Goal: Information Seeking & Learning: Learn about a topic

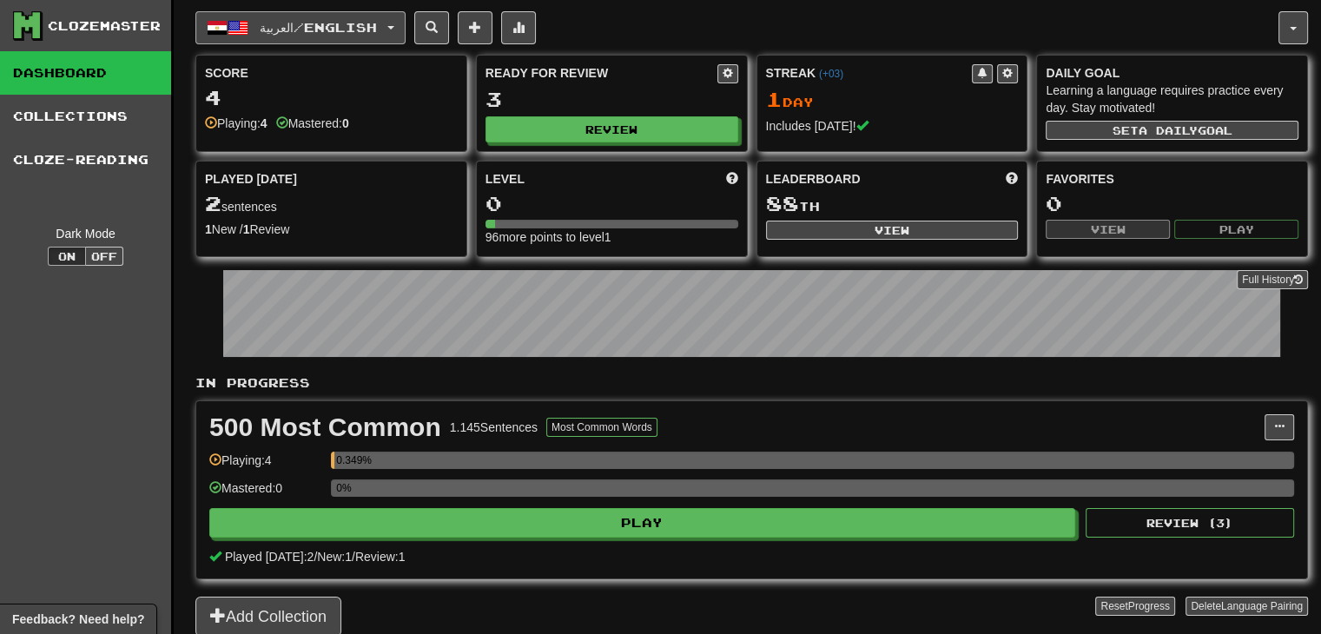
click at [340, 24] on span "العربية / English" at bounding box center [318, 27] width 117 height 15
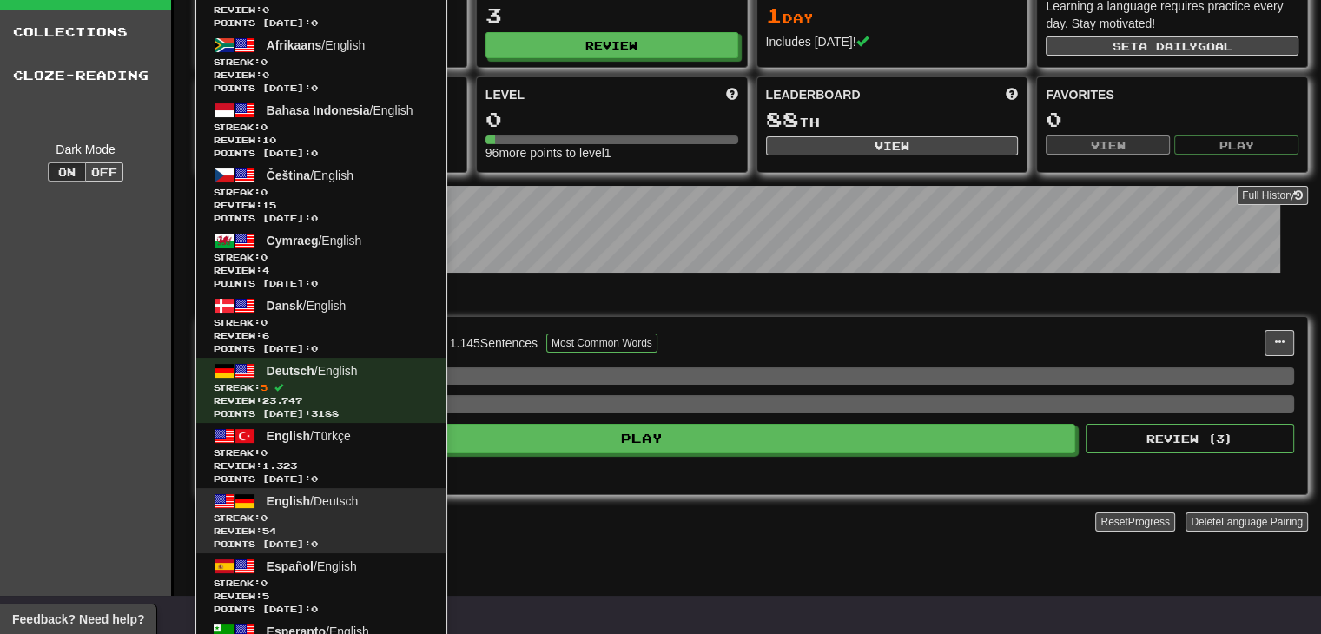
scroll to position [87, 0]
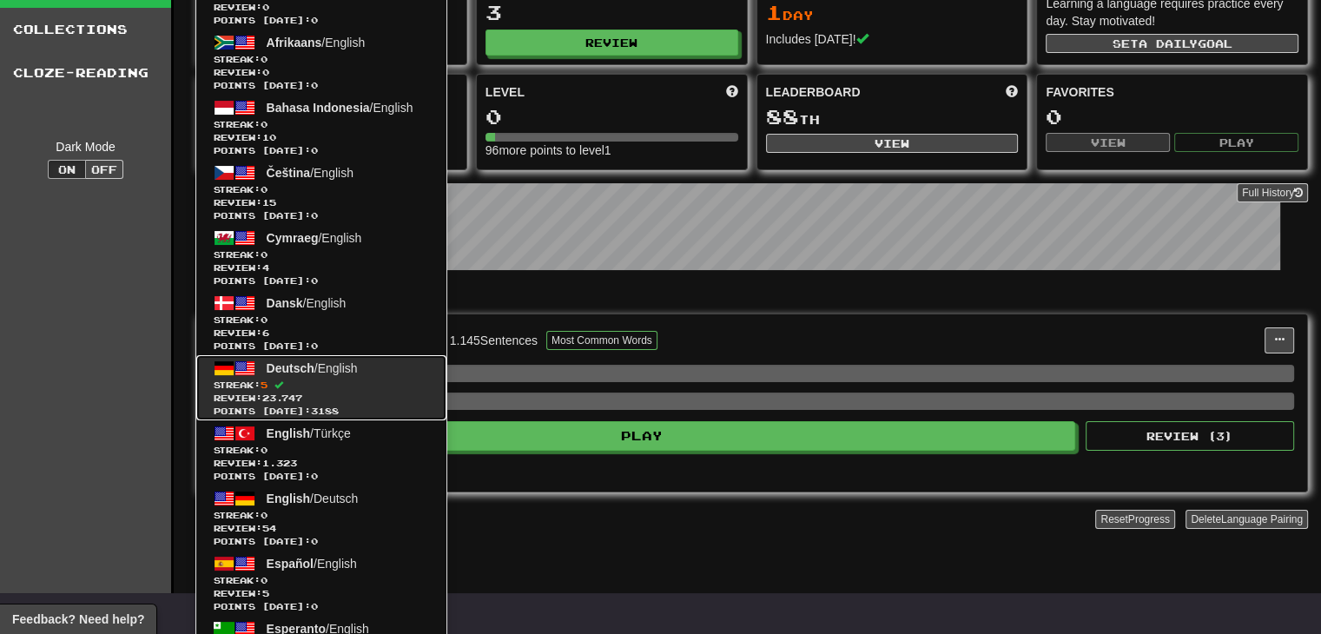
click at [382, 412] on span "Points [DATE]: 3188" at bounding box center [321, 411] width 215 height 13
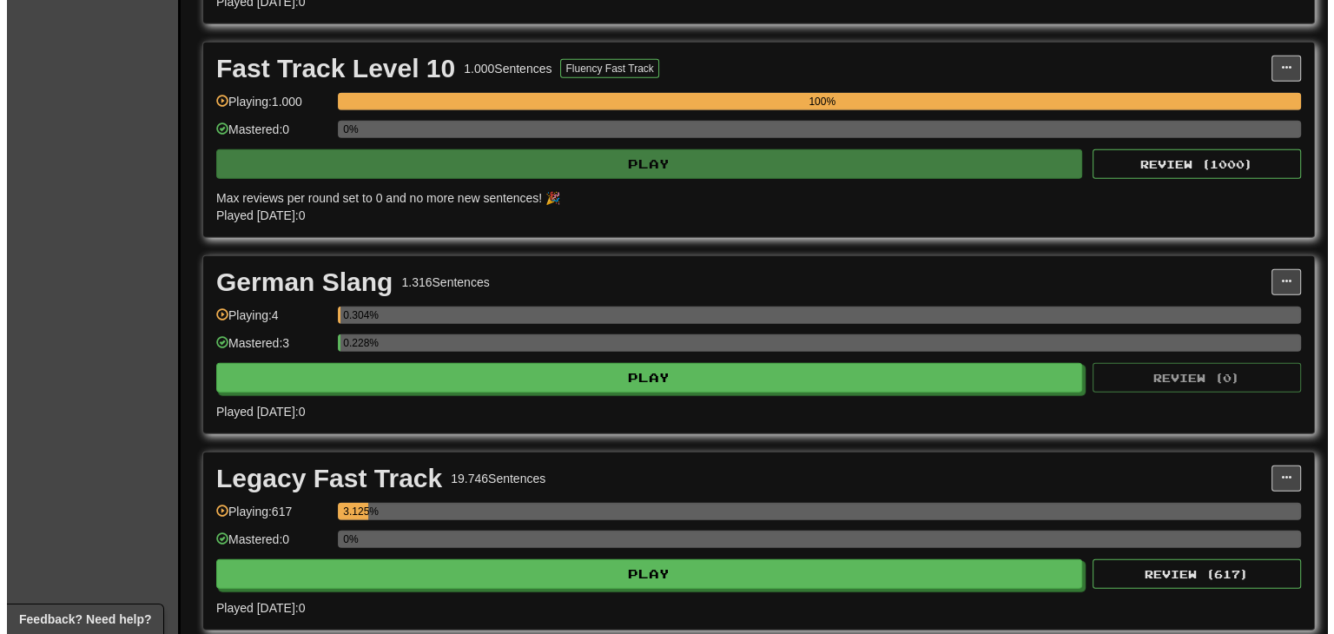
scroll to position [4342, 0]
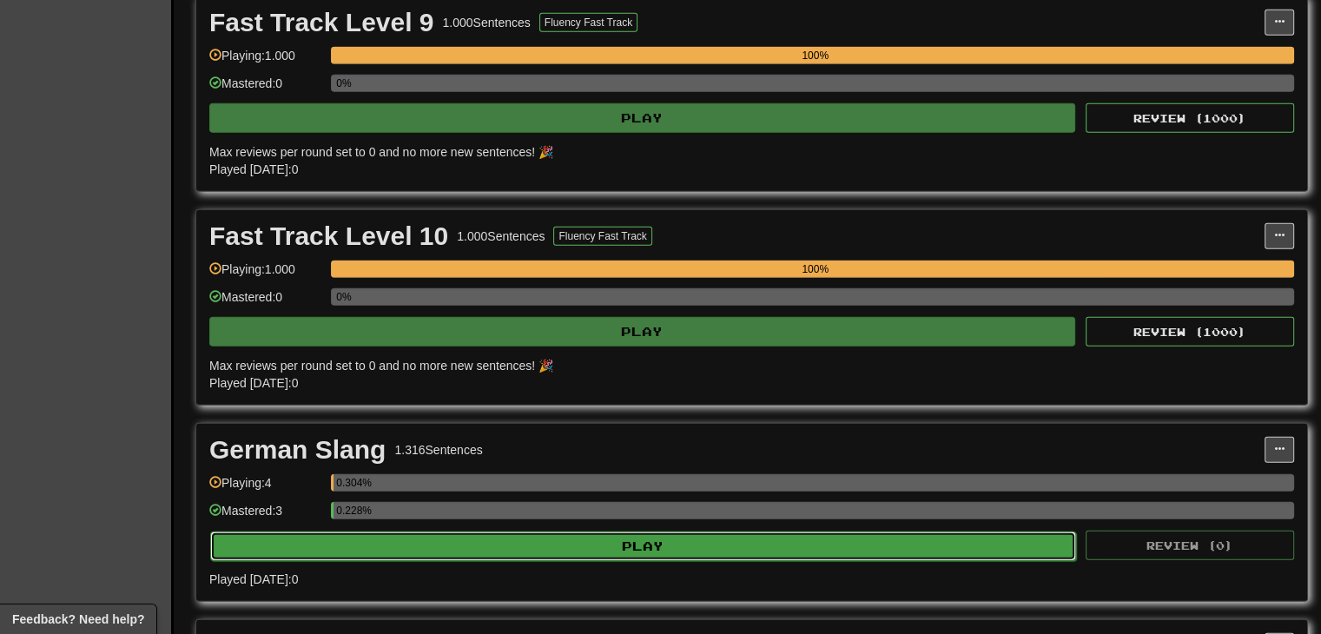
click at [555, 531] on button "Play" at bounding box center [643, 546] width 866 height 30
select select "**"
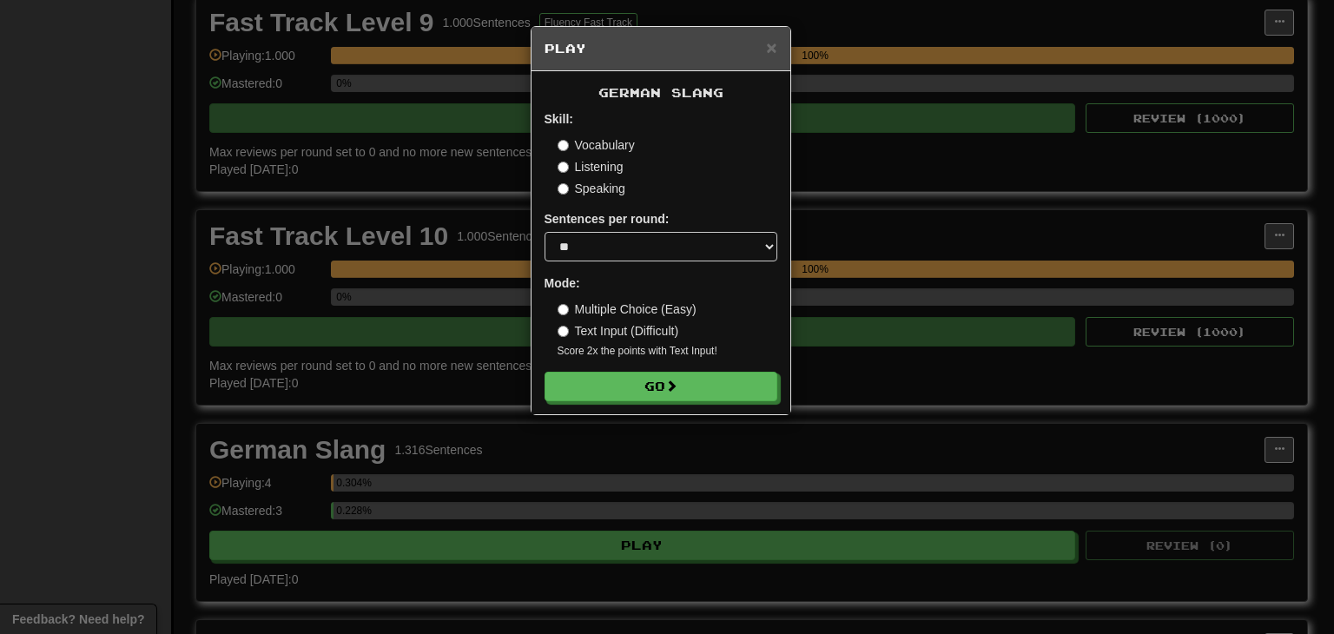
click at [702, 371] on form "Skill: Vocabulary Listening Speaking Sentences per round: * ** ** ** ** ** *** …" at bounding box center [660, 255] width 233 height 291
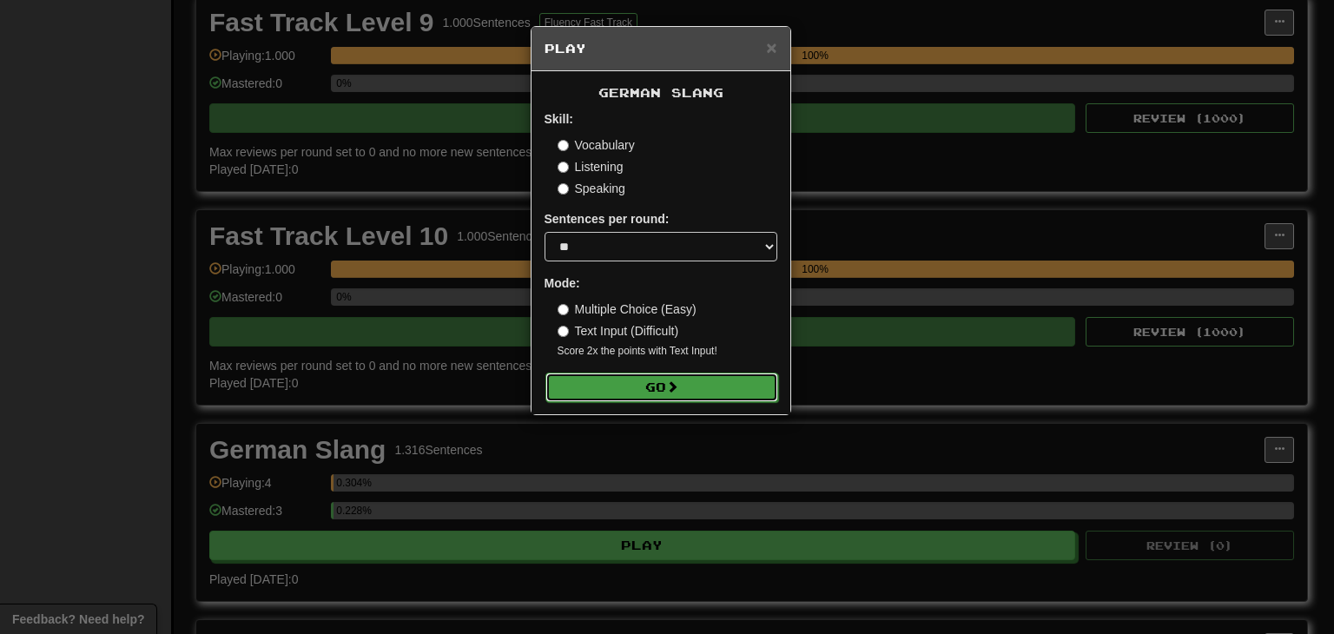
click at [706, 390] on button "Go" at bounding box center [661, 388] width 233 height 30
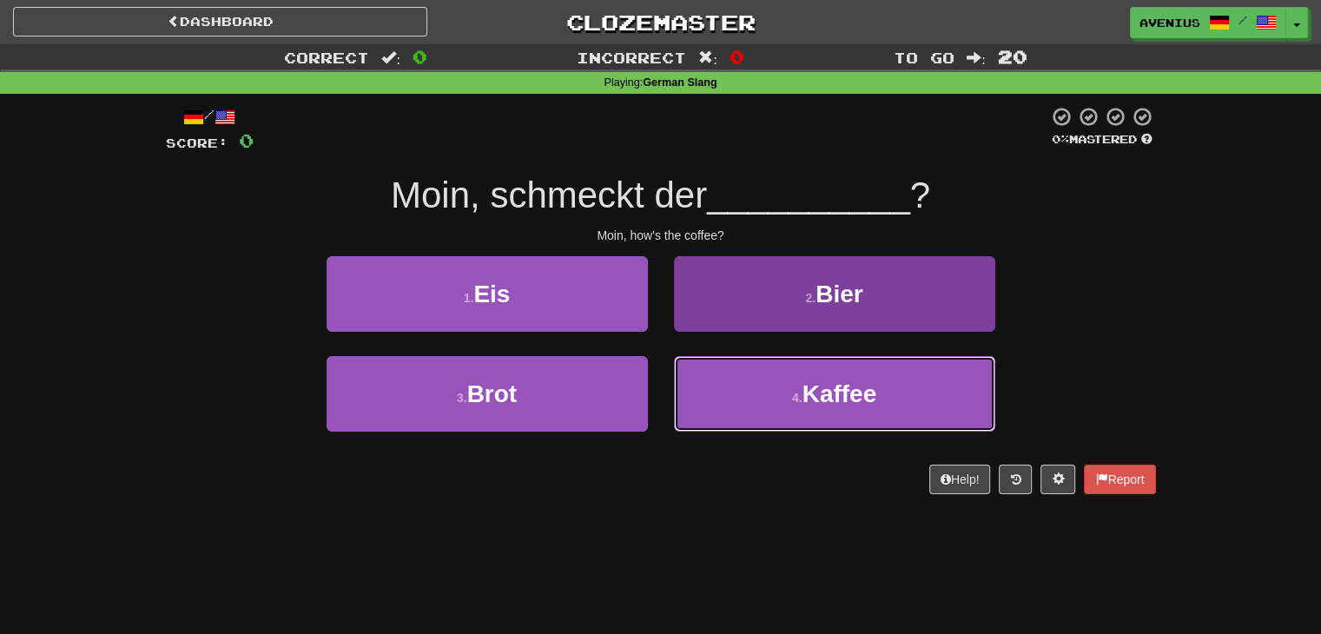
click at [747, 388] on button "4 . Kaffee" at bounding box center [834, 394] width 321 height 76
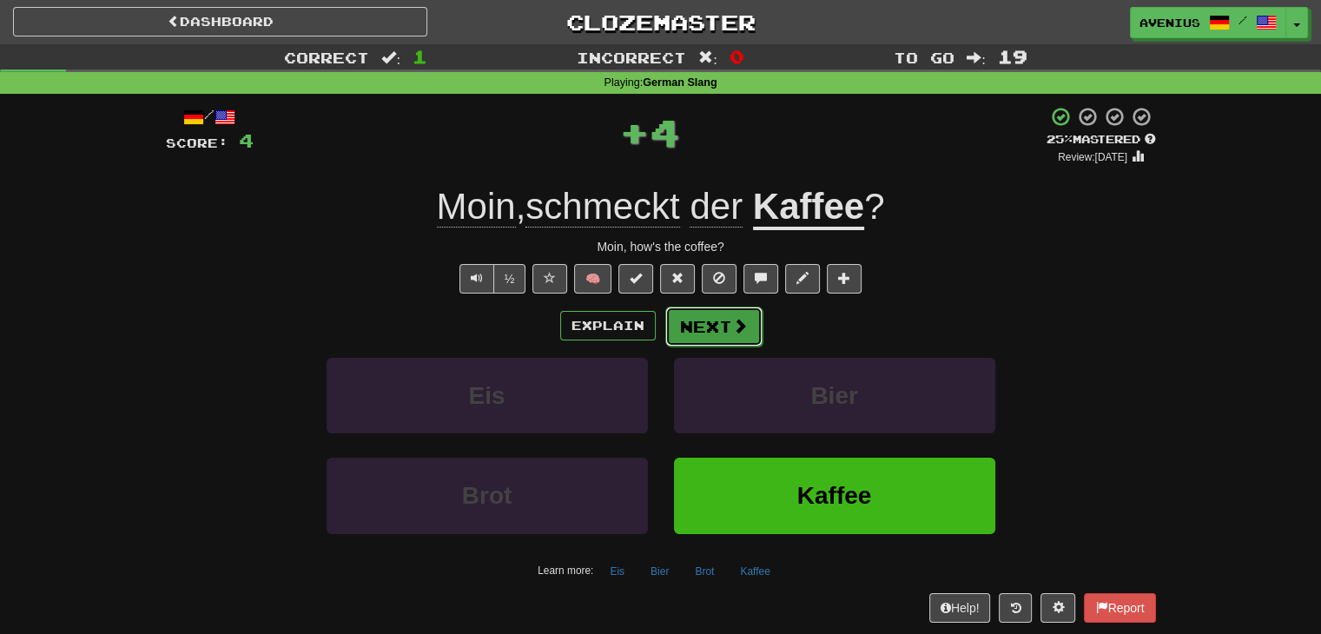
click at [724, 326] on button "Next" at bounding box center [713, 327] width 97 height 40
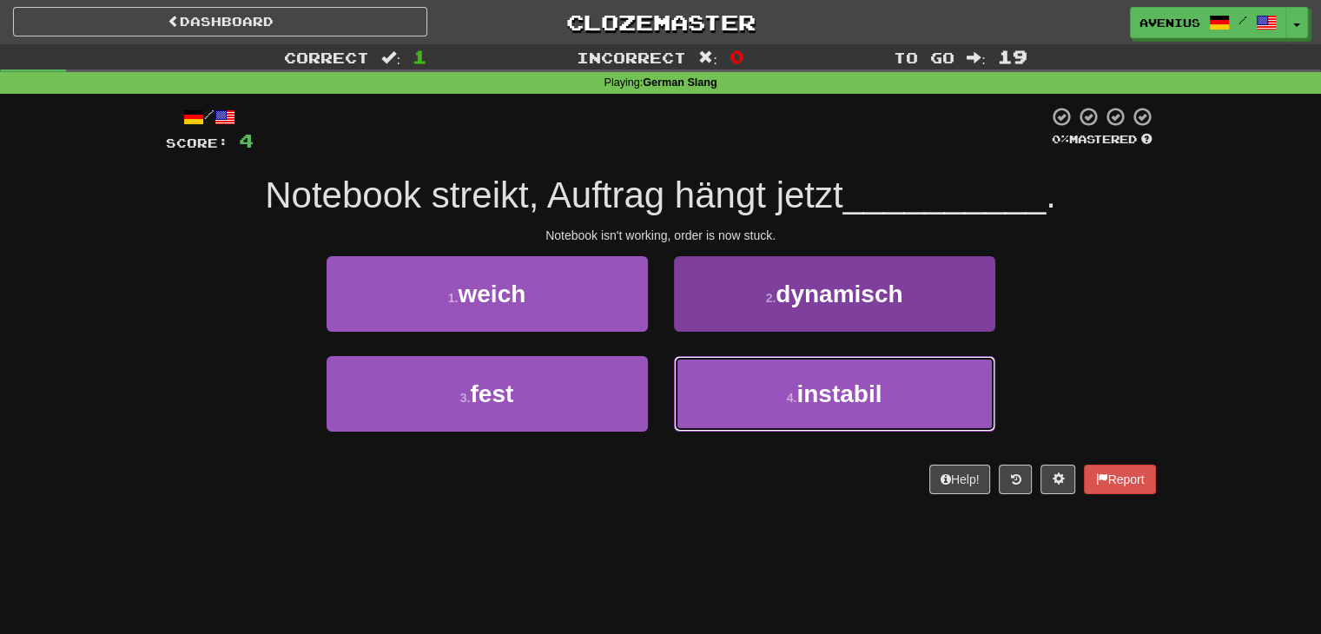
drag, startPoint x: 776, startPoint y: 400, endPoint x: 758, endPoint y: 393, distance: 19.5
click at [776, 401] on button "4 . instabil" at bounding box center [834, 394] width 321 height 76
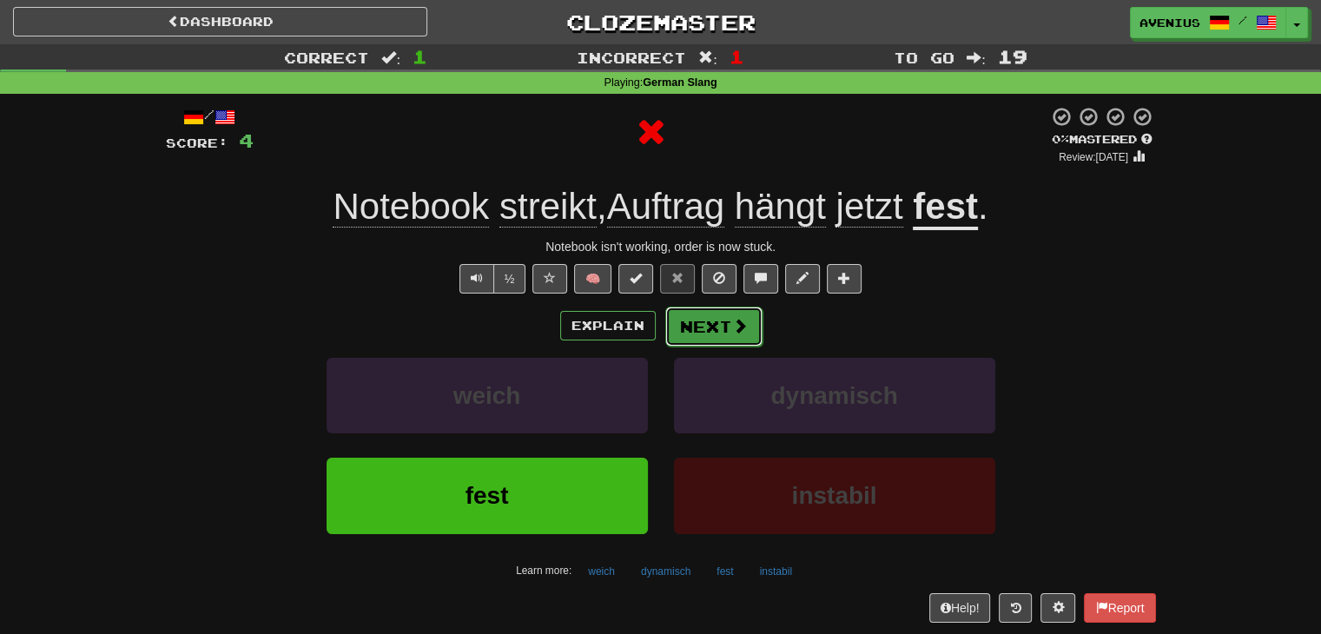
click at [701, 327] on button "Next" at bounding box center [713, 327] width 97 height 40
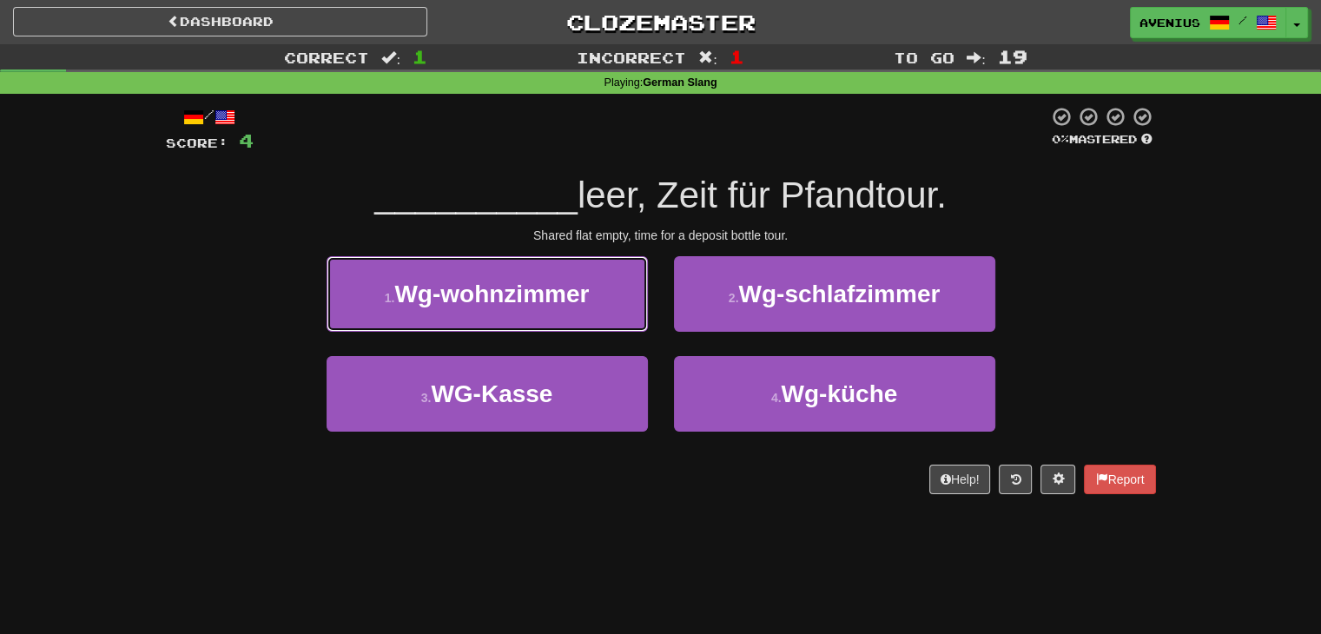
click at [541, 300] on span "Wg-wohnzimmer" at bounding box center [491, 293] width 195 height 27
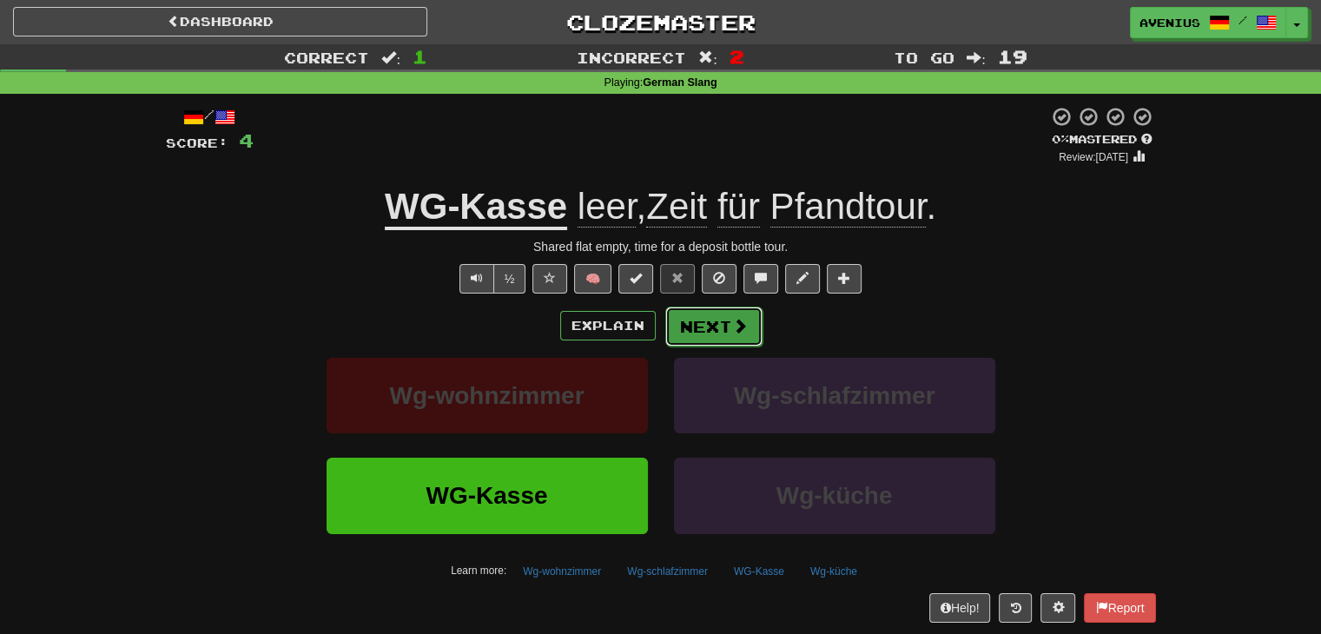
click at [709, 338] on button "Next" at bounding box center [713, 327] width 97 height 40
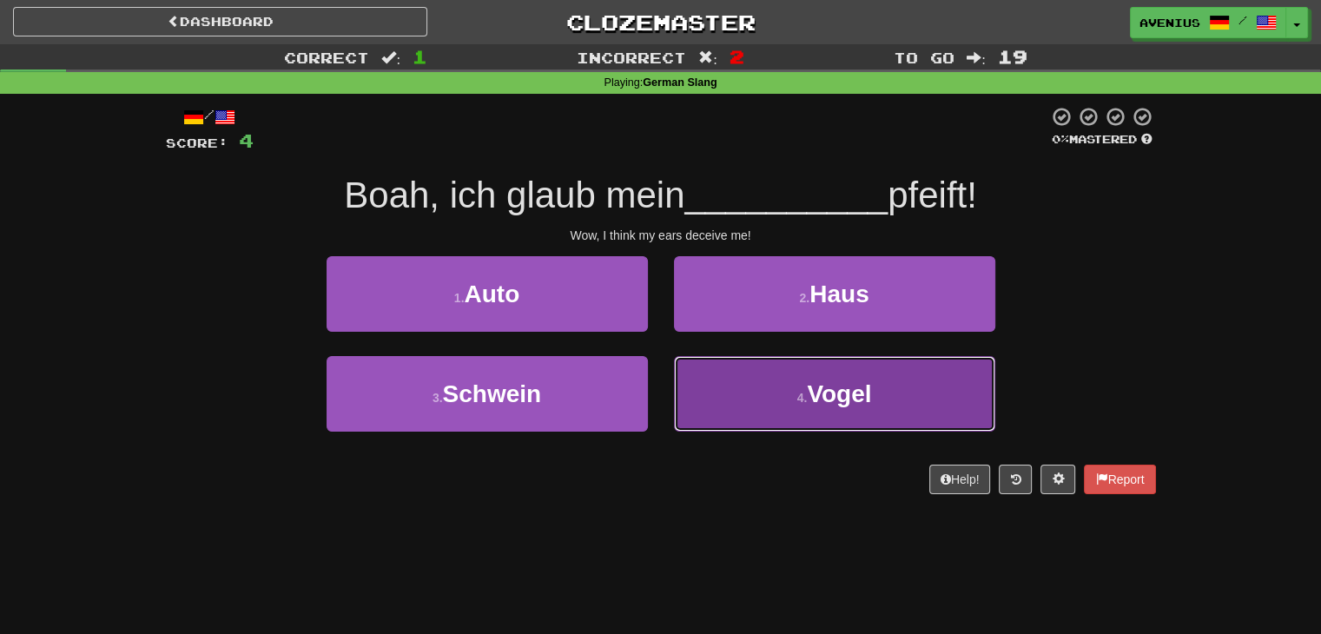
click at [700, 381] on button "4 . Vogel" at bounding box center [834, 394] width 321 height 76
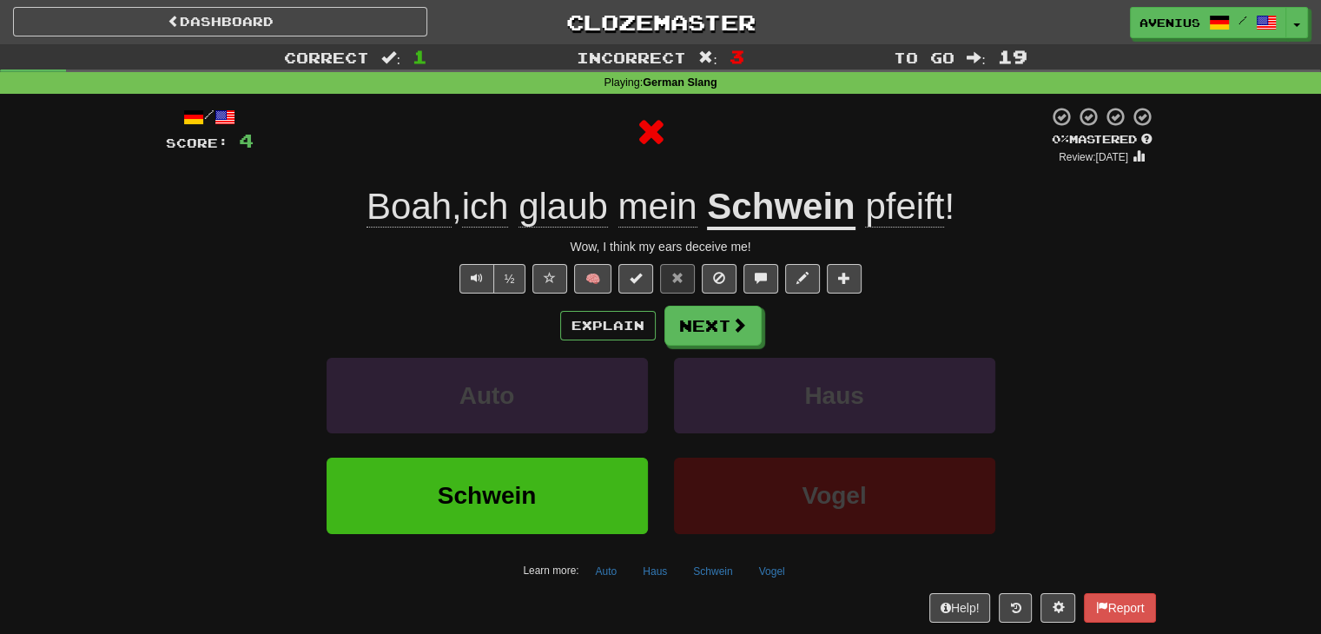
click at [907, 203] on span "pfeift" at bounding box center [904, 207] width 79 height 42
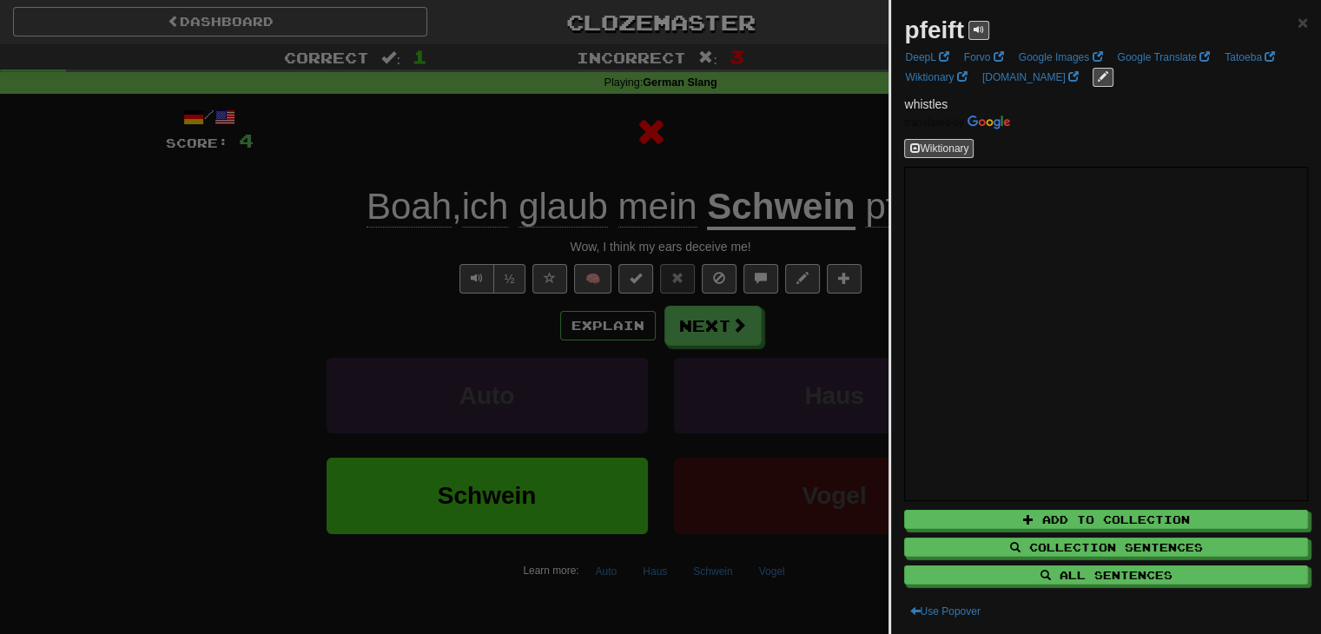
click at [861, 154] on div at bounding box center [660, 317] width 1321 height 634
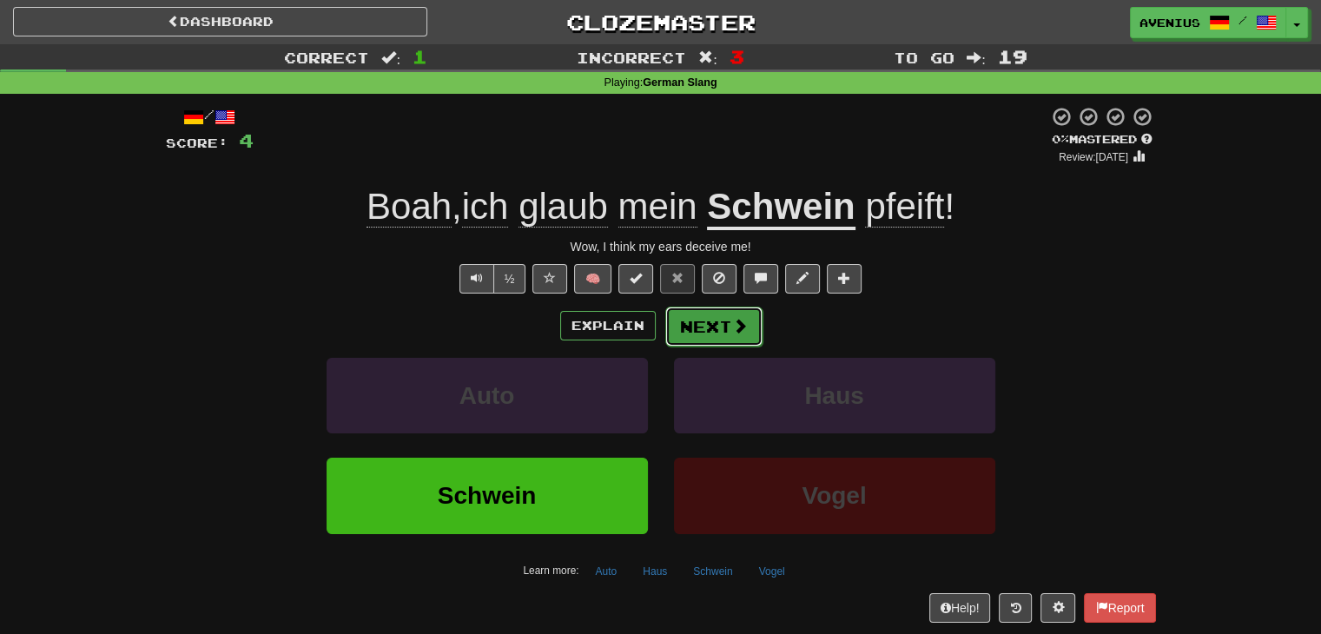
click at [740, 321] on span at bounding box center [740, 326] width 16 height 16
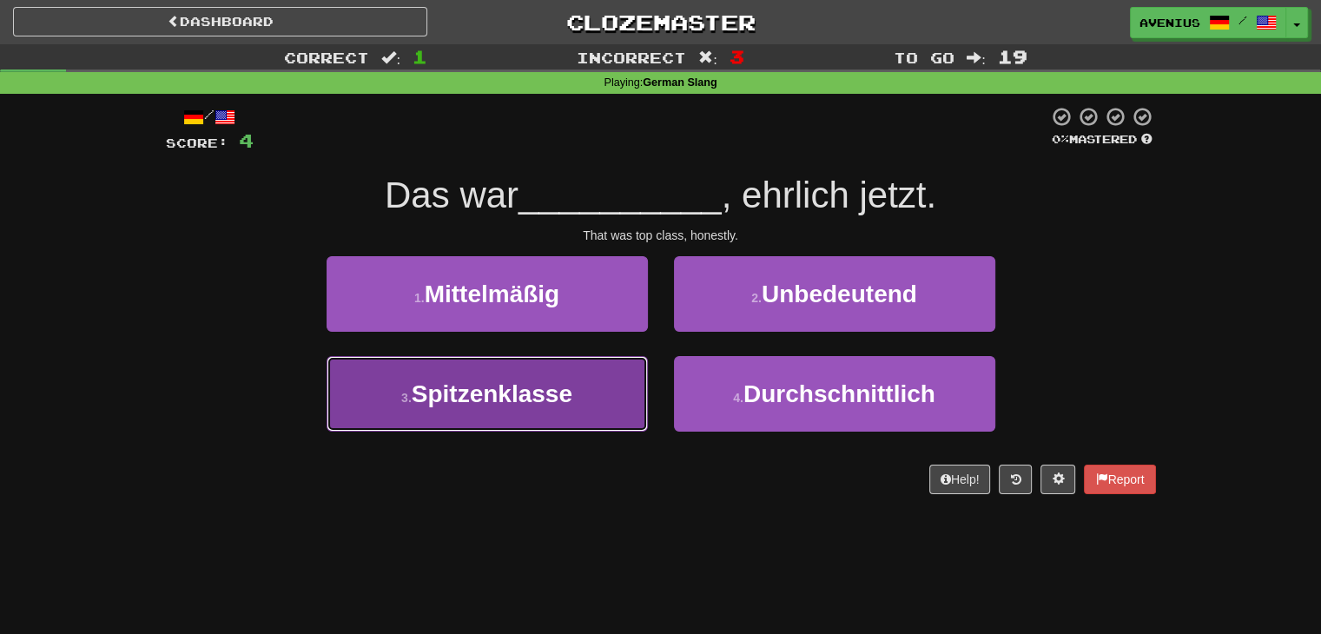
drag, startPoint x: 608, startPoint y: 394, endPoint x: 669, endPoint y: 348, distance: 76.2
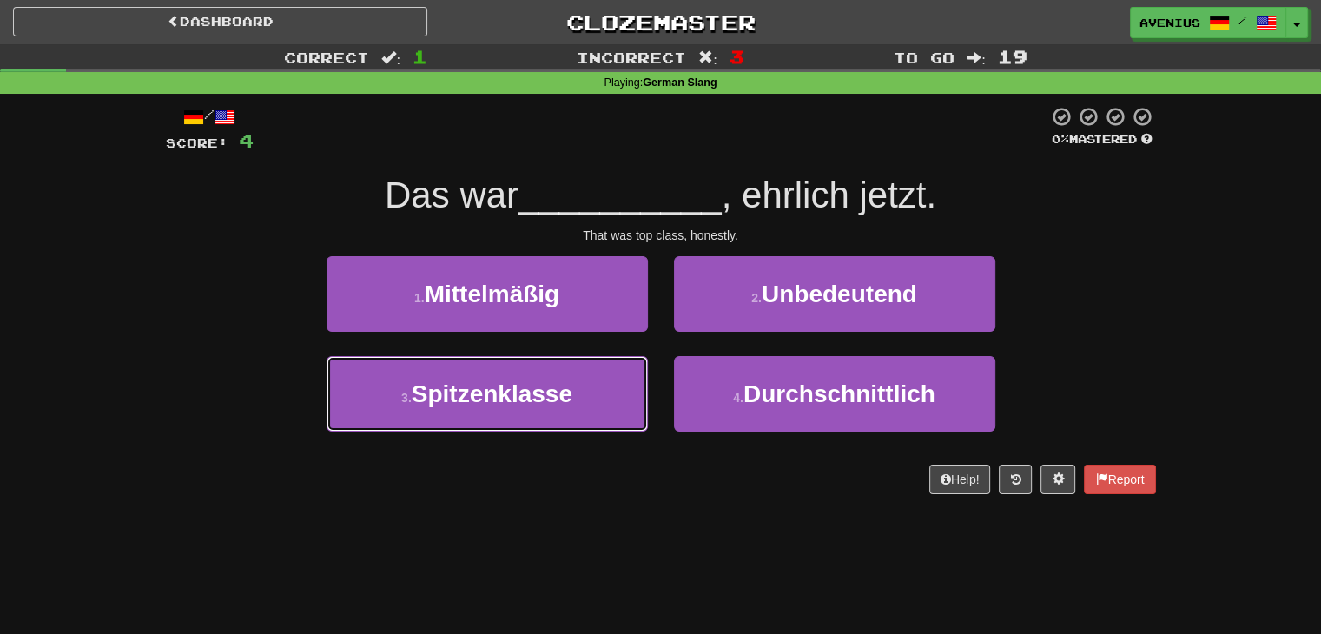
click at [608, 393] on button "3 . Spitzenklasse" at bounding box center [487, 394] width 321 height 76
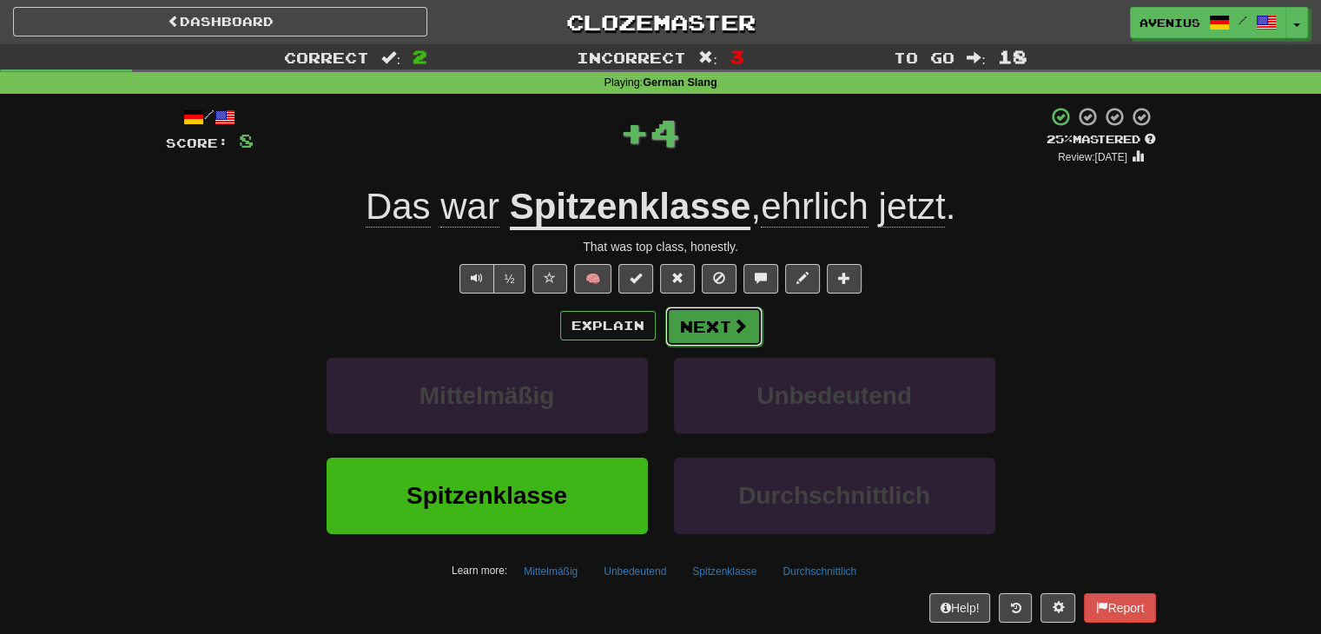
click at [716, 331] on button "Next" at bounding box center [713, 327] width 97 height 40
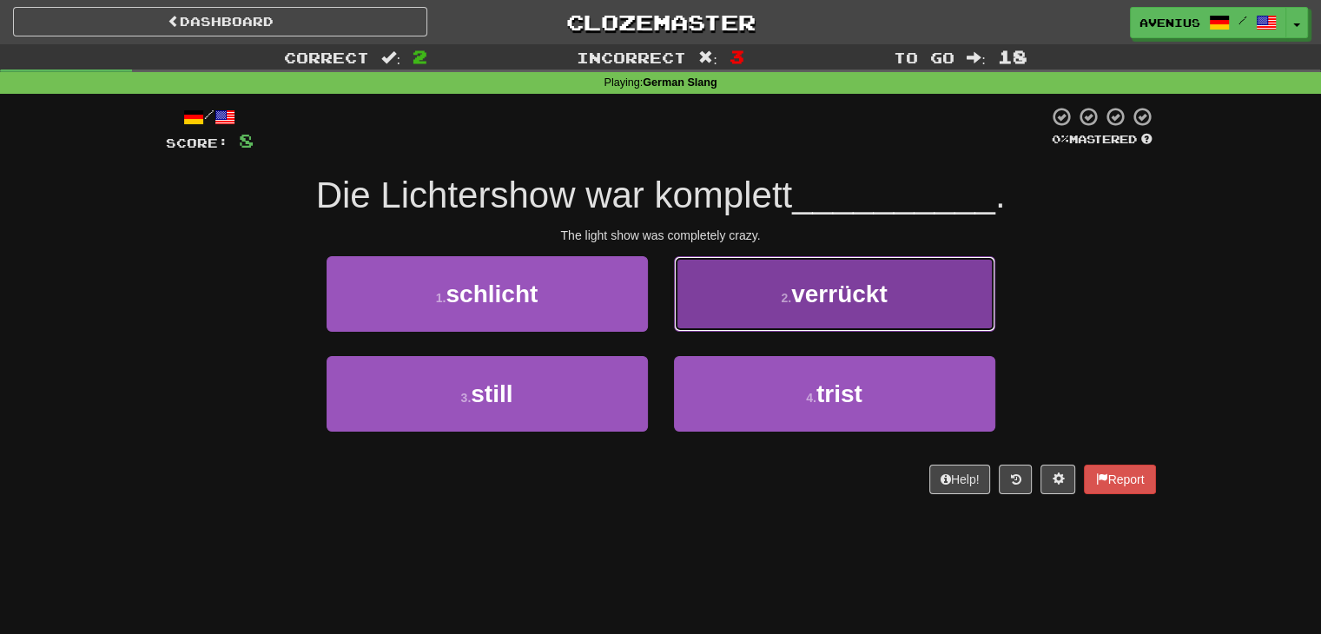
click at [740, 319] on button "2 . verrückt" at bounding box center [834, 294] width 321 height 76
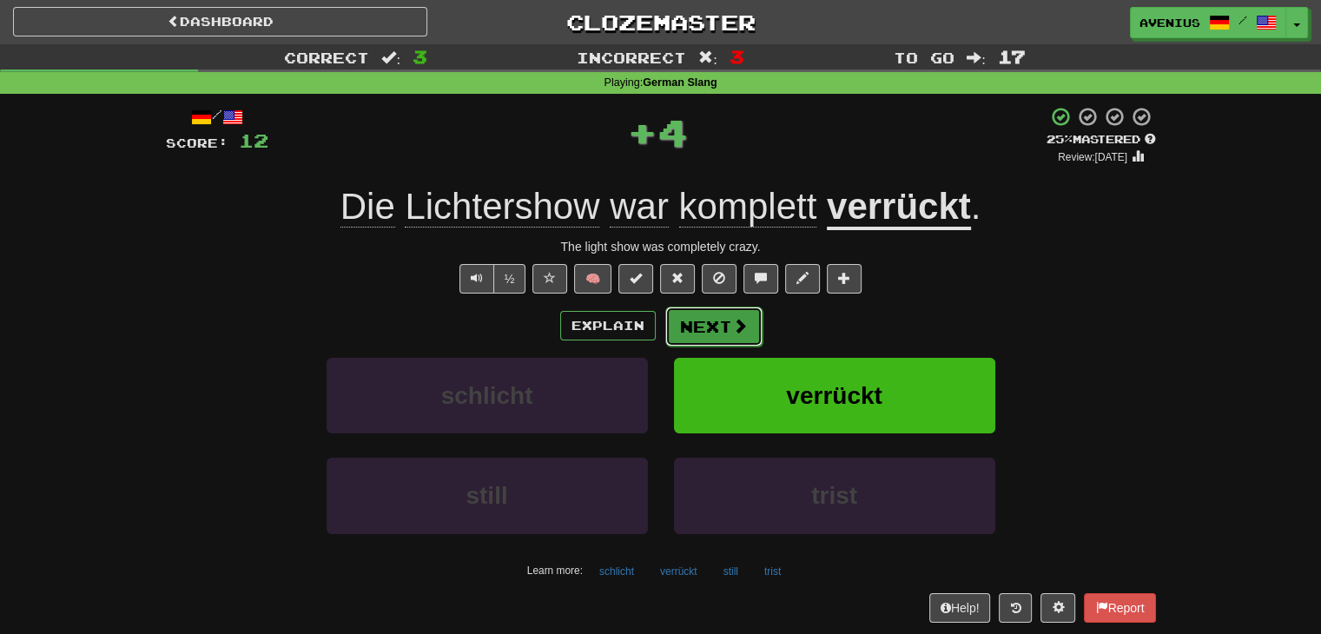
click at [704, 336] on button "Next" at bounding box center [713, 327] width 97 height 40
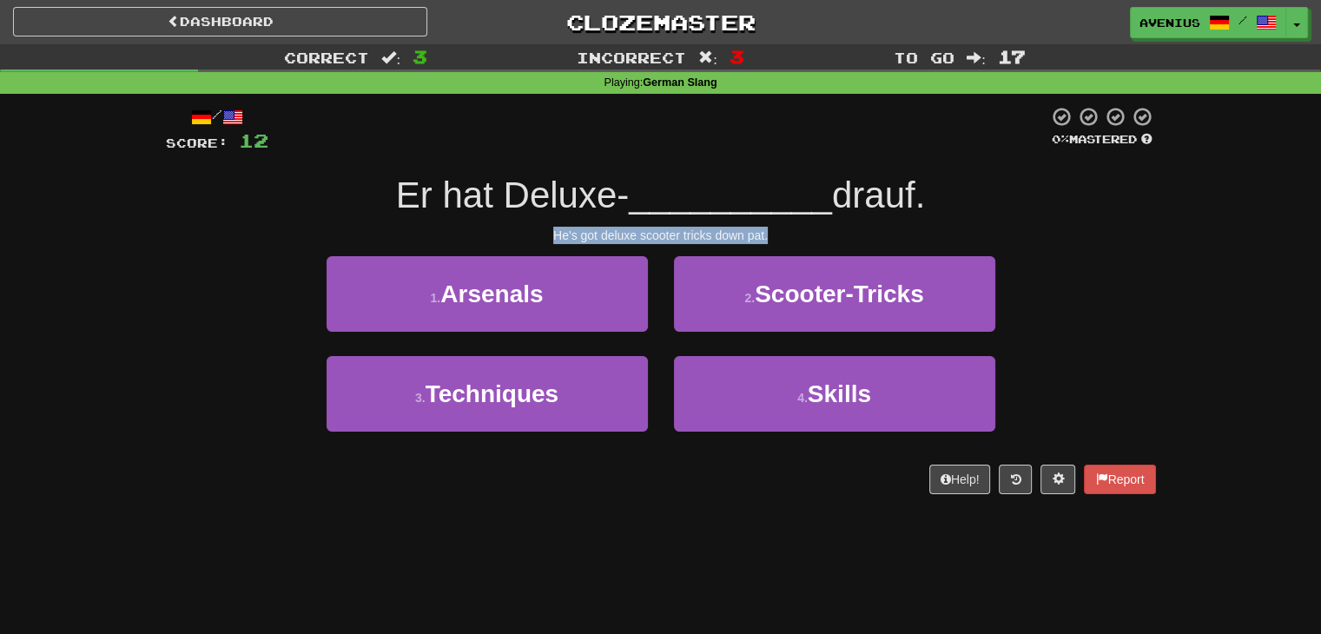
drag, startPoint x: 542, startPoint y: 229, endPoint x: 829, endPoint y: 244, distance: 287.8
click at [829, 244] on div "/ Score: 12 0 % Mastered Er hat Deluxe- __________ drauf. He's got deluxe scoot…" at bounding box center [661, 300] width 990 height 388
click at [818, 242] on div at bounding box center [818, 242] width 0 height 0
click at [1077, 296] on div "1 . Arsenals 2 . Scooter-Tricks" at bounding box center [661, 306] width 1042 height 100
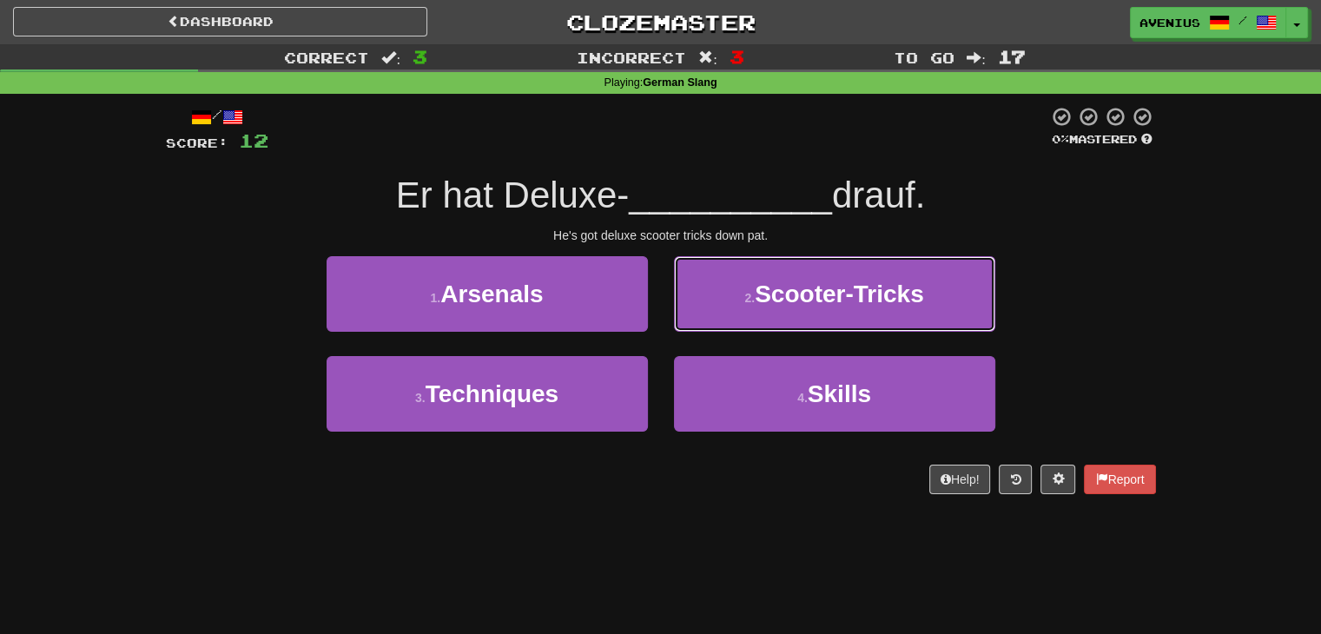
click at [917, 287] on span "Scooter-Tricks" at bounding box center [839, 293] width 169 height 27
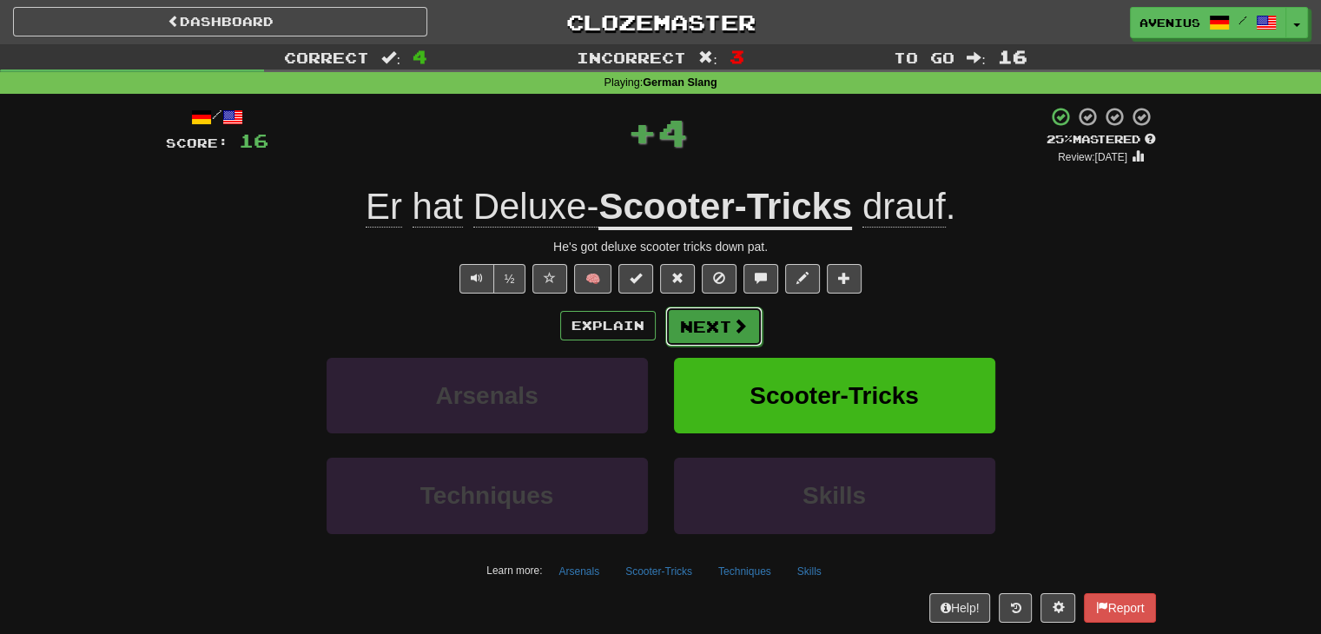
click at [701, 327] on button "Next" at bounding box center [713, 327] width 97 height 40
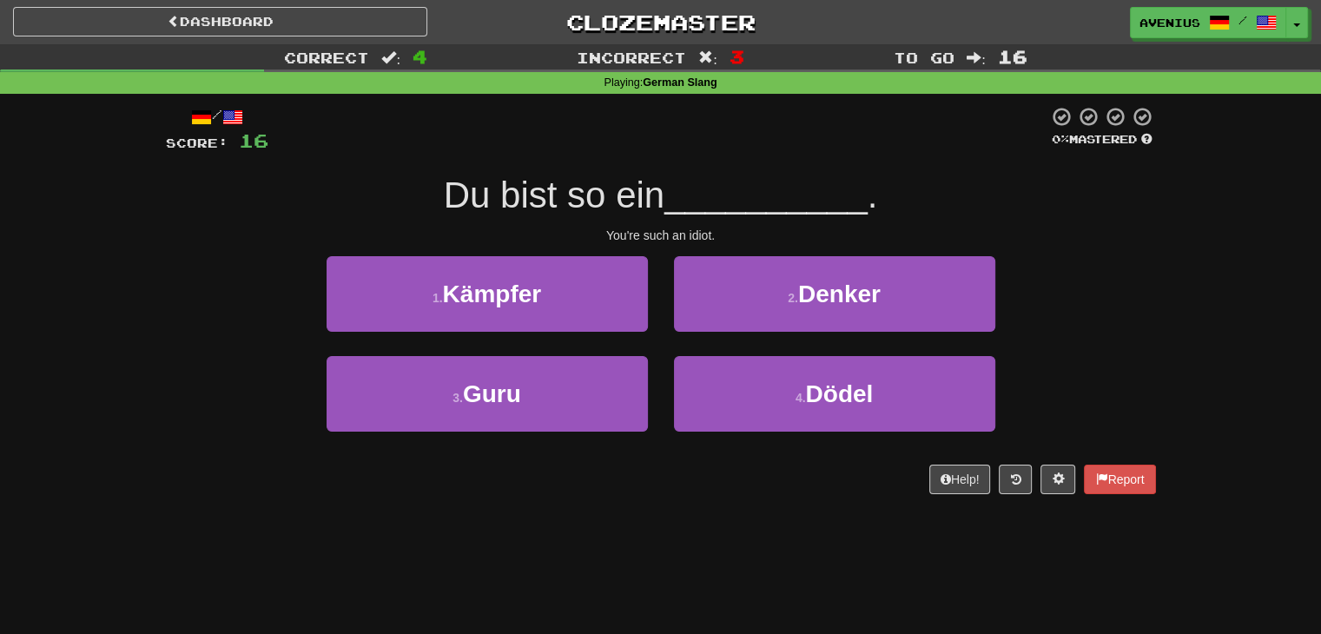
click at [666, 365] on div "4 . Dödel" at bounding box center [834, 406] width 347 height 100
click at [702, 333] on div "2 . Denker" at bounding box center [834, 306] width 347 height 100
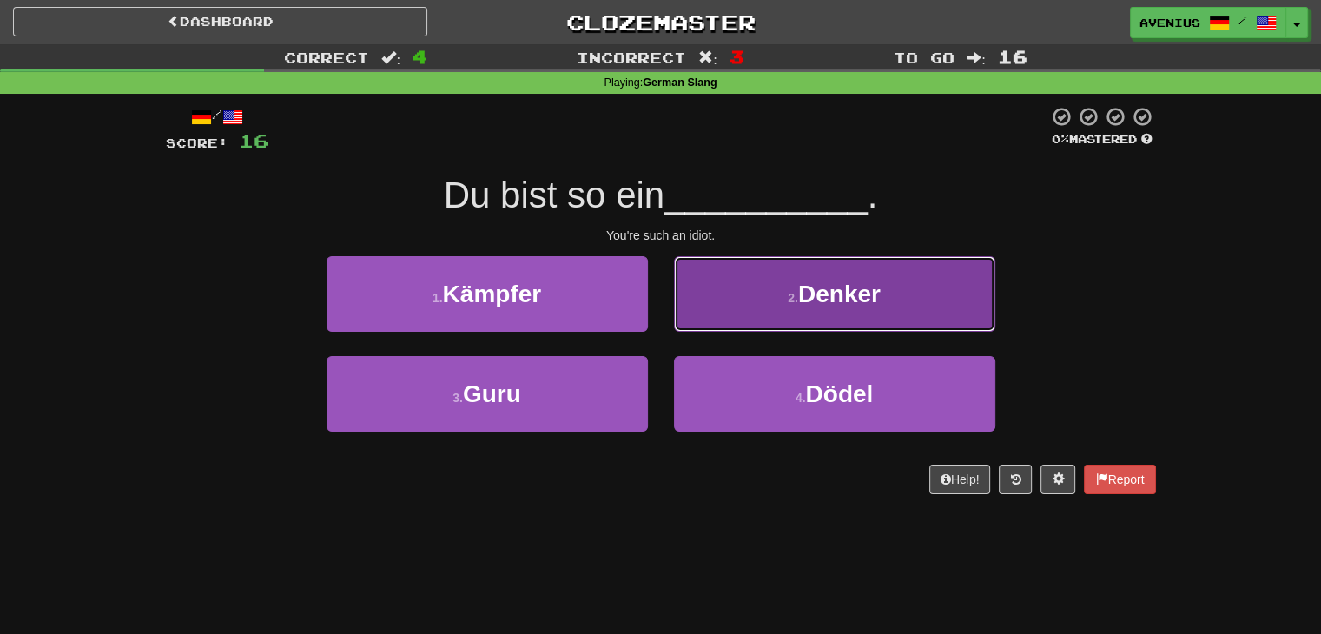
click at [716, 311] on button "2 . Denker" at bounding box center [834, 294] width 321 height 76
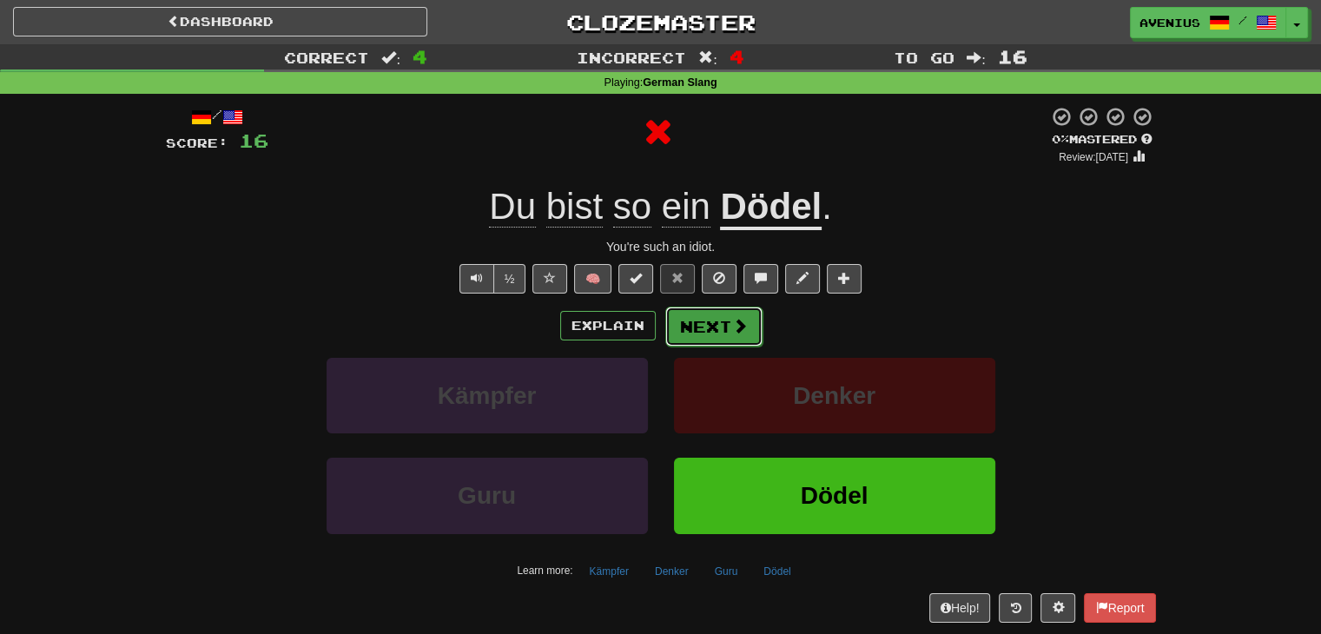
click at [698, 328] on button "Next" at bounding box center [713, 327] width 97 height 40
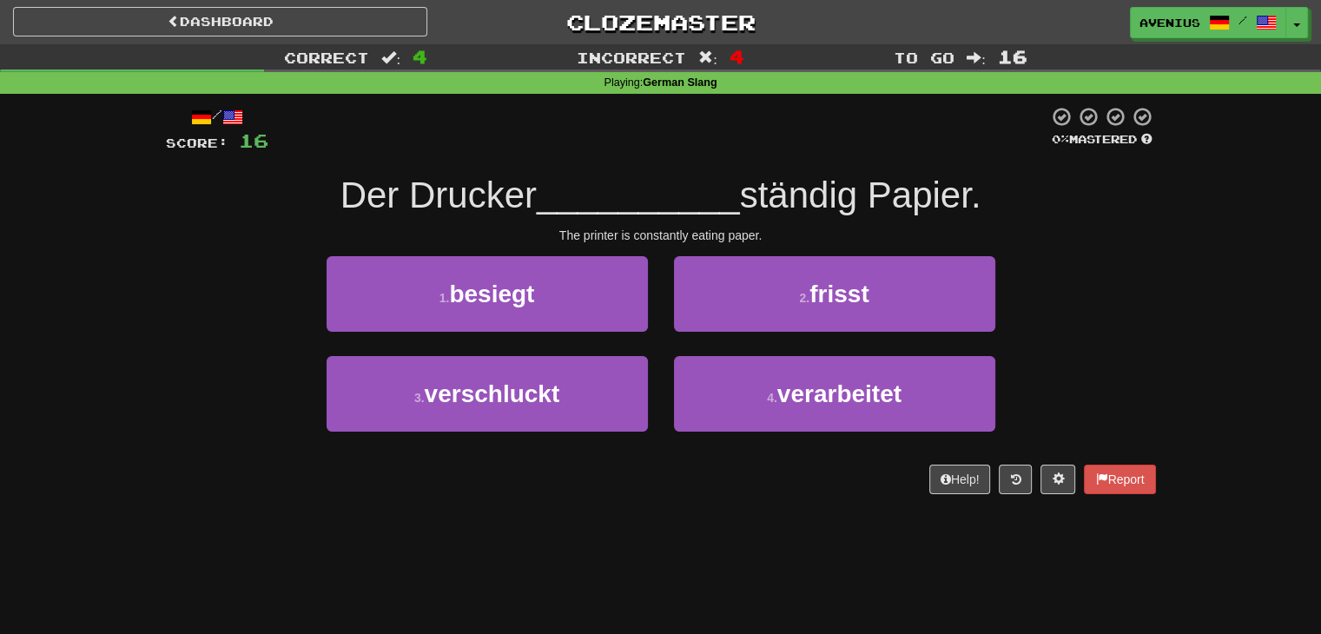
click at [663, 359] on div "4 . verarbeitet" at bounding box center [834, 406] width 347 height 100
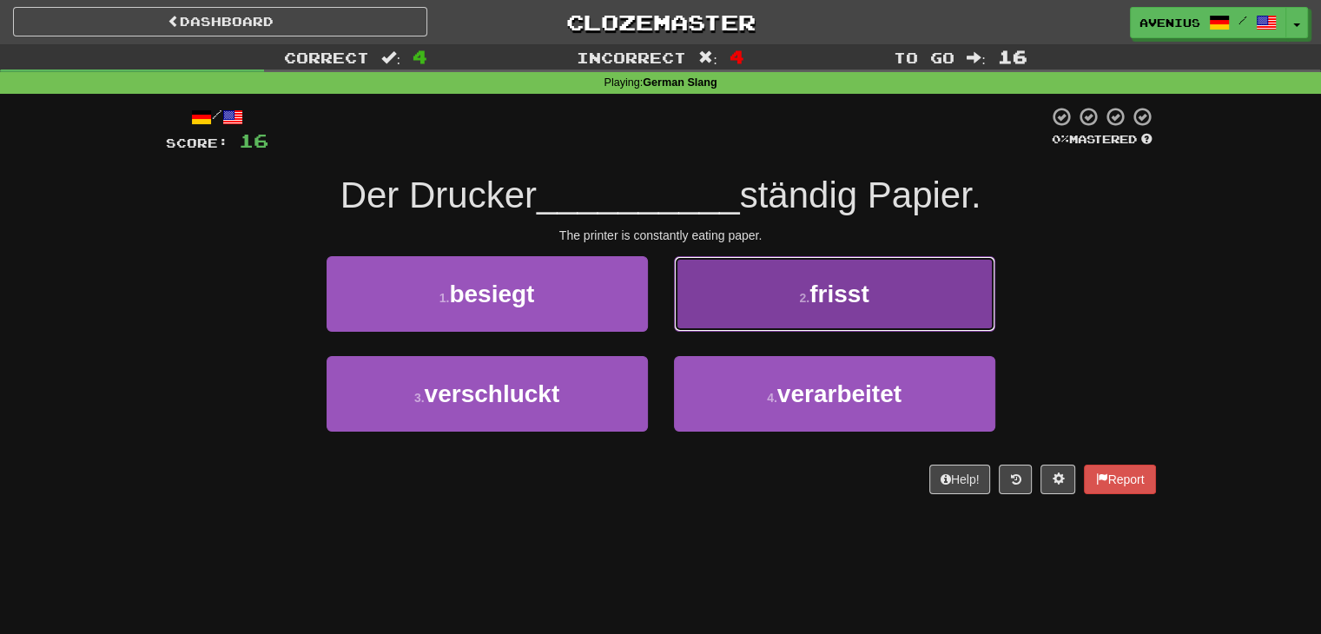
click at [712, 314] on button "2 . frisst" at bounding box center [834, 294] width 321 height 76
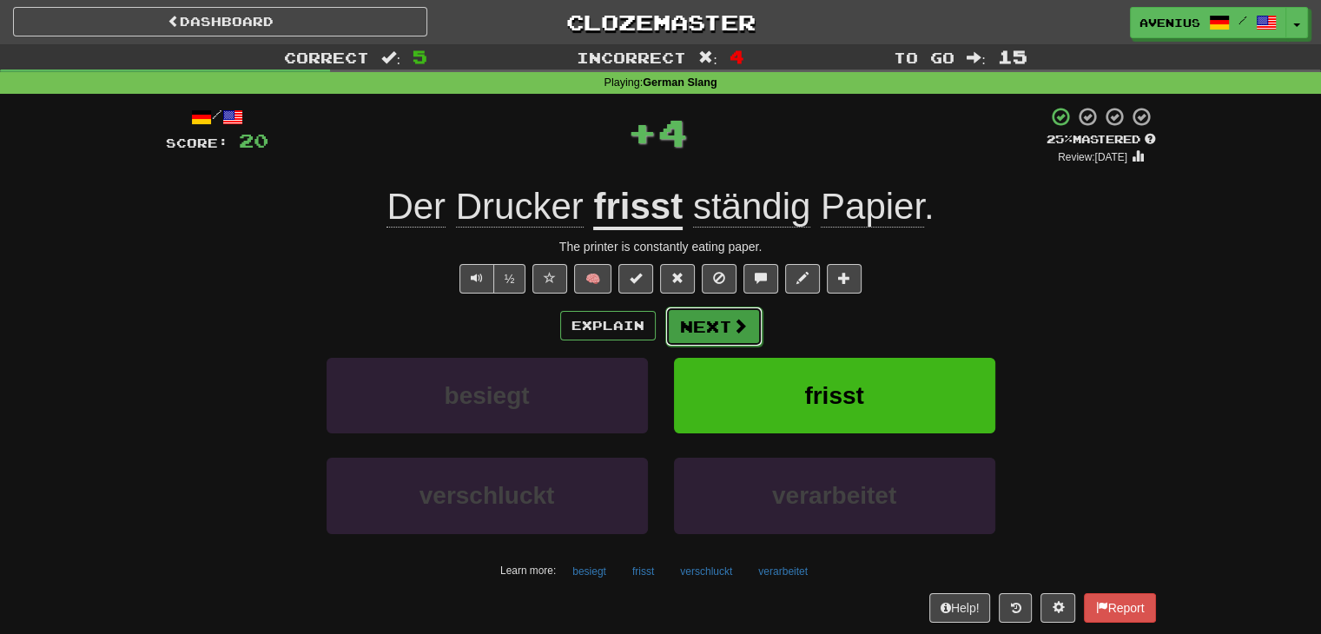
click at [696, 331] on button "Next" at bounding box center [713, 327] width 97 height 40
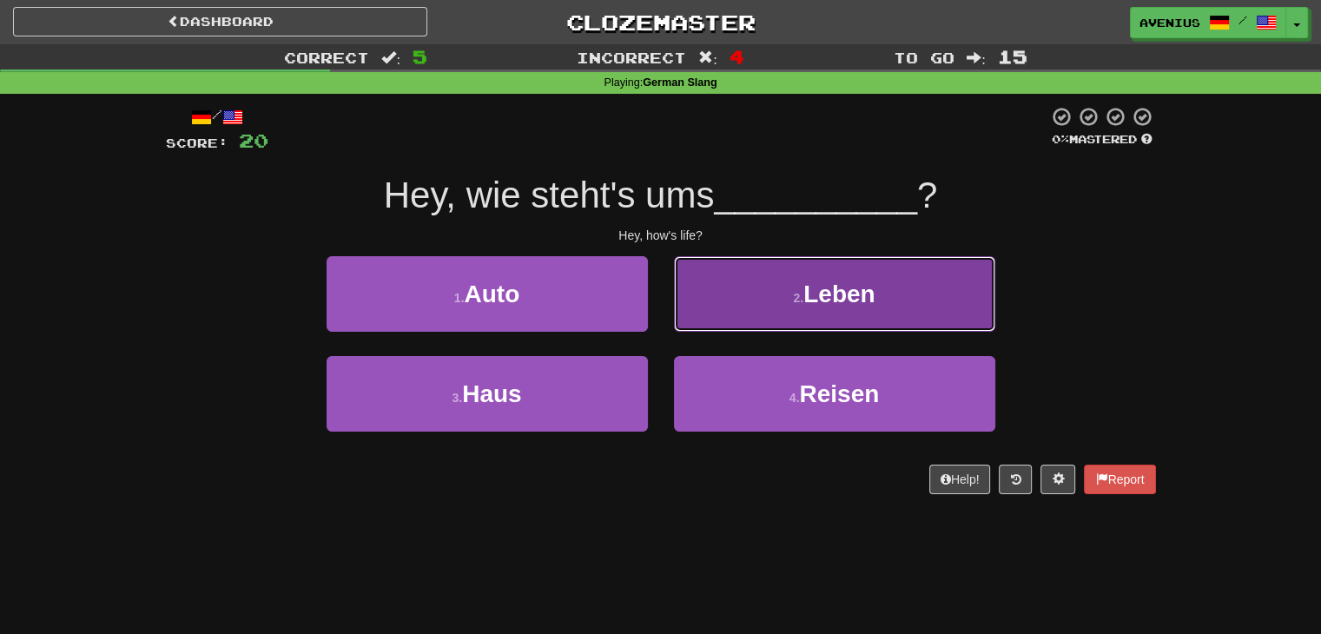
click at [717, 313] on button "2 . Leben" at bounding box center [834, 294] width 321 height 76
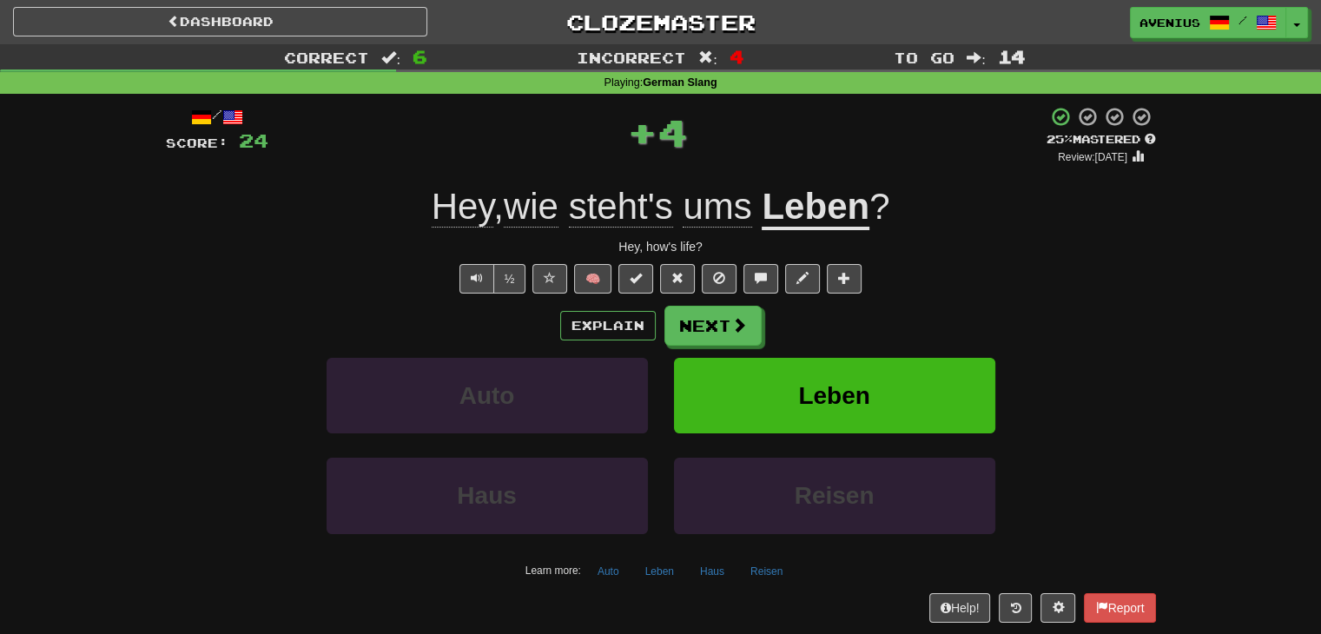
click at [701, 327] on button "Next" at bounding box center [712, 326] width 97 height 40
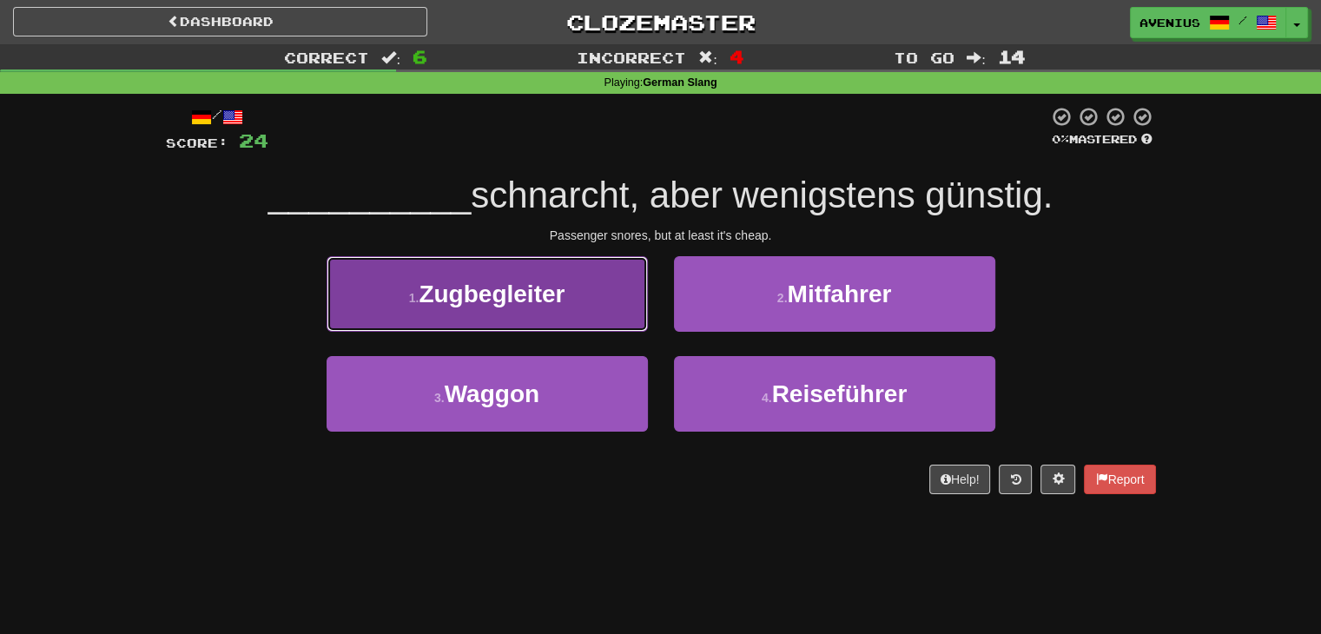
click at [597, 321] on button "1 . Zugbegleiter" at bounding box center [487, 294] width 321 height 76
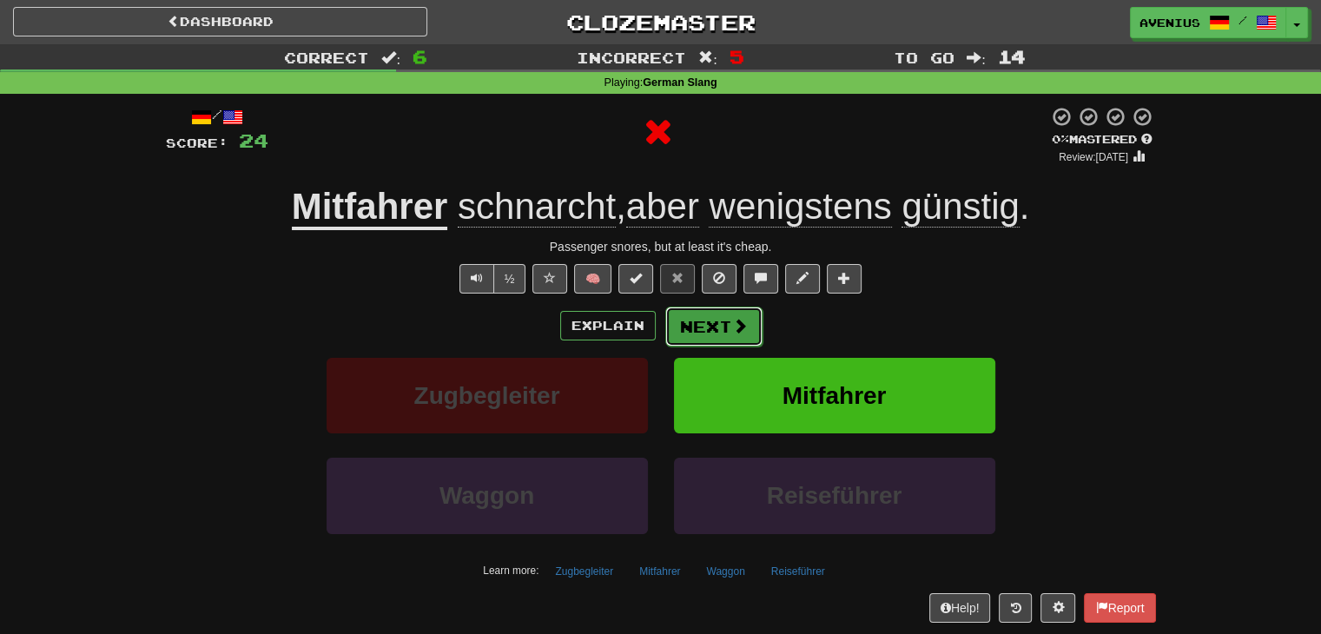
click at [713, 325] on button "Next" at bounding box center [713, 327] width 97 height 40
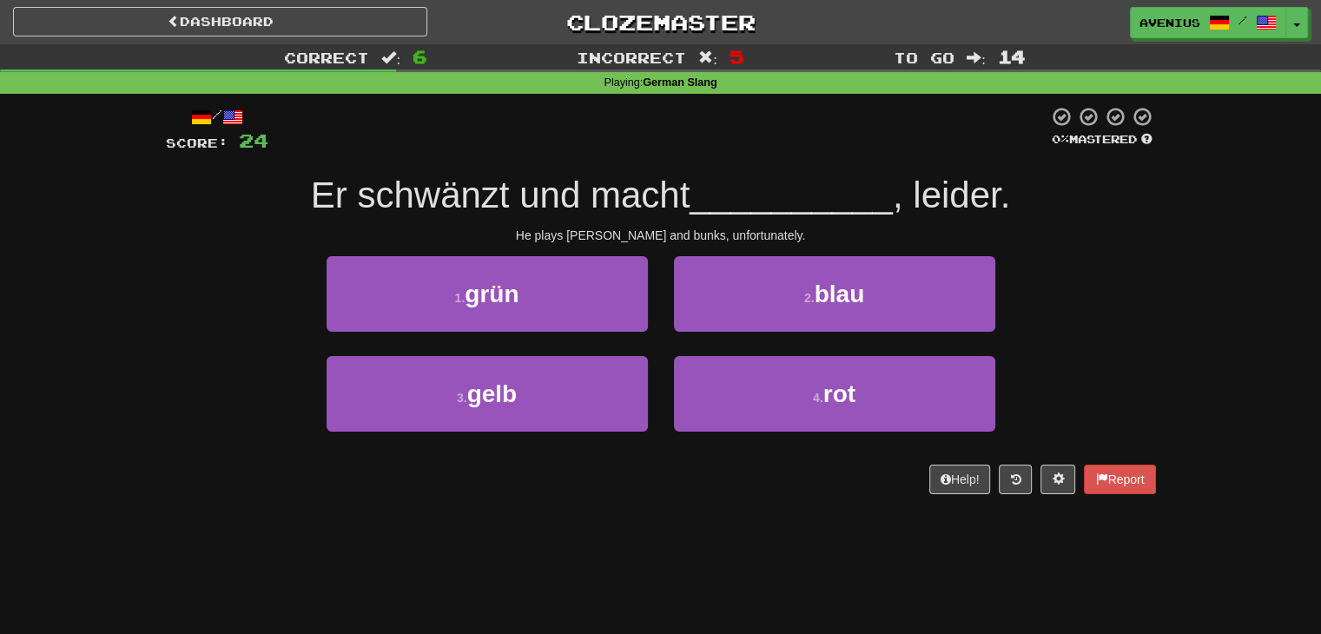
click at [663, 356] on div "4 . rot" at bounding box center [834, 406] width 347 height 100
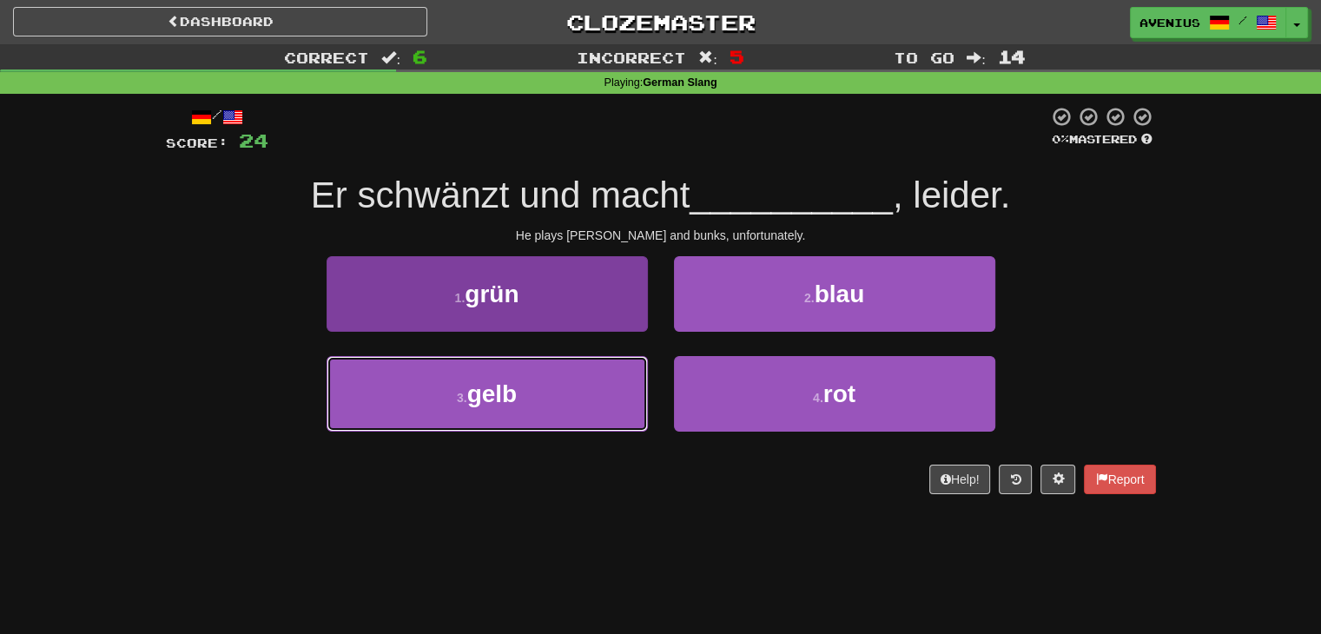
click at [581, 393] on button "3 . gelb" at bounding box center [487, 394] width 321 height 76
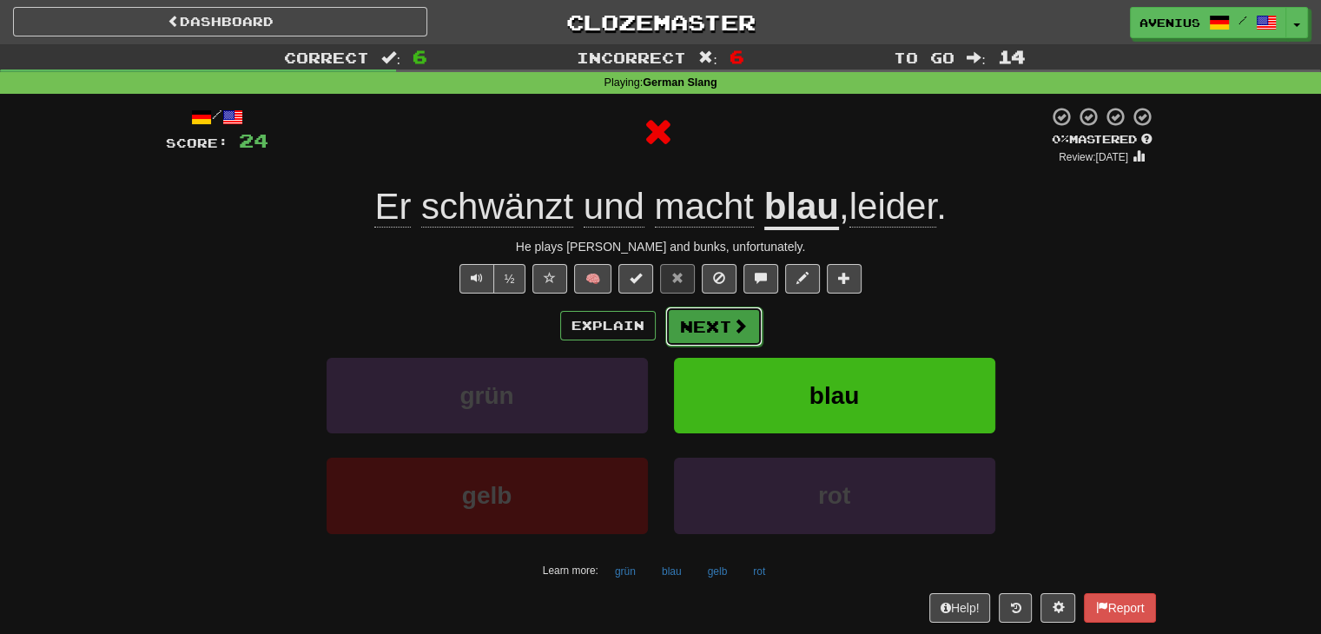
click at [718, 327] on button "Next" at bounding box center [713, 327] width 97 height 40
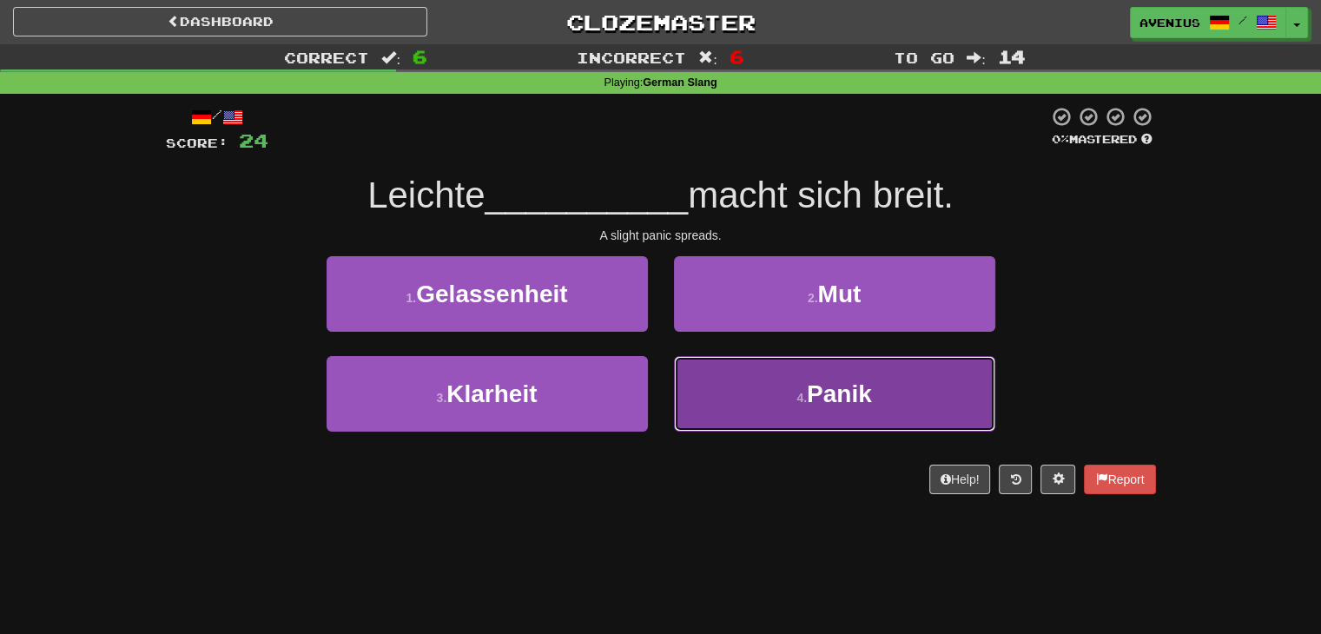
click at [775, 403] on button "4 . Panik" at bounding box center [834, 394] width 321 height 76
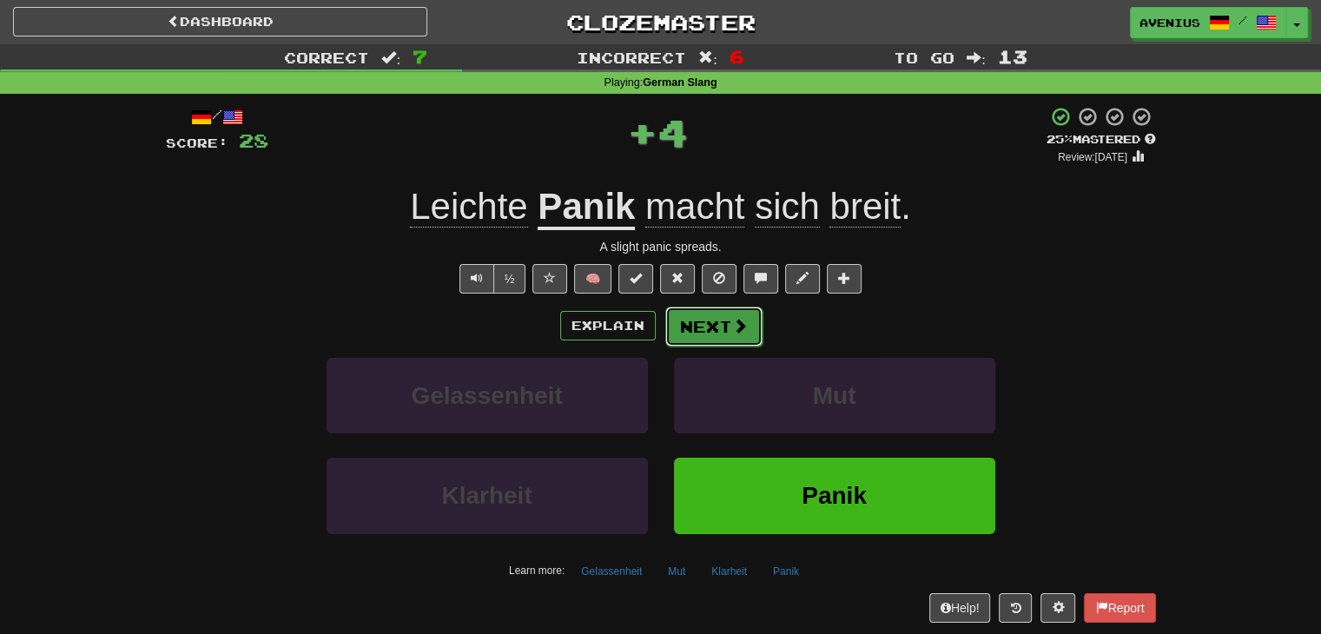
click at [715, 333] on button "Next" at bounding box center [713, 327] width 97 height 40
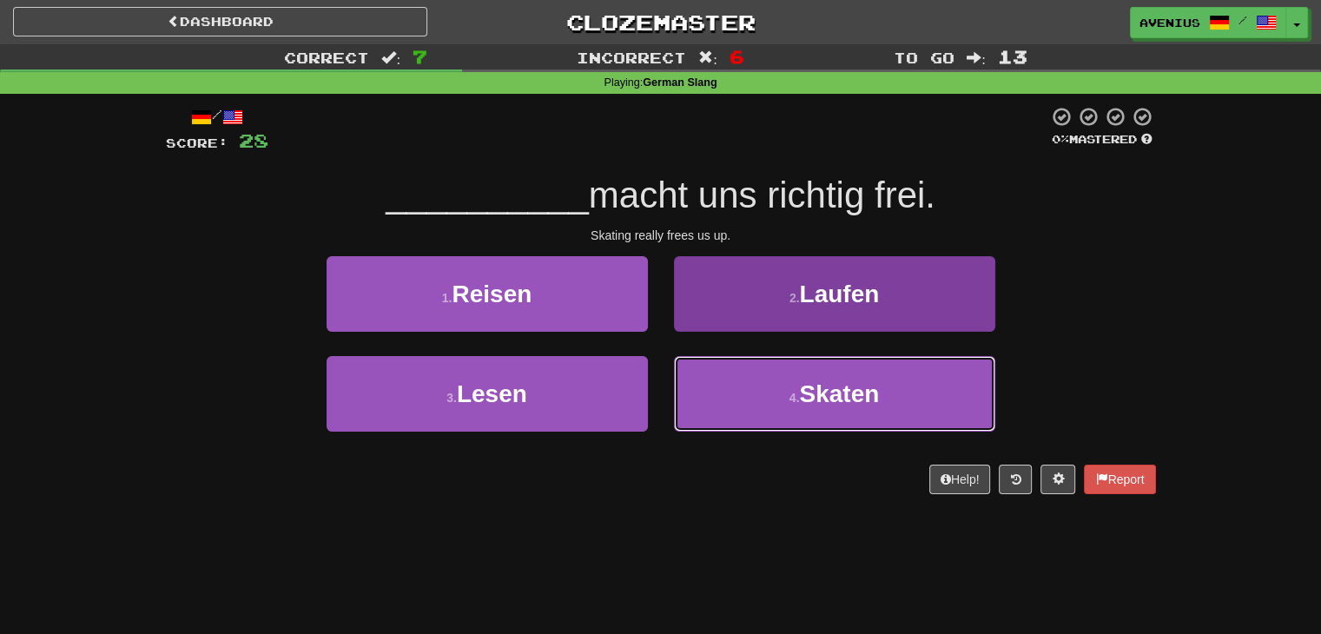
click at [832, 406] on span "Skaten" at bounding box center [839, 393] width 80 height 27
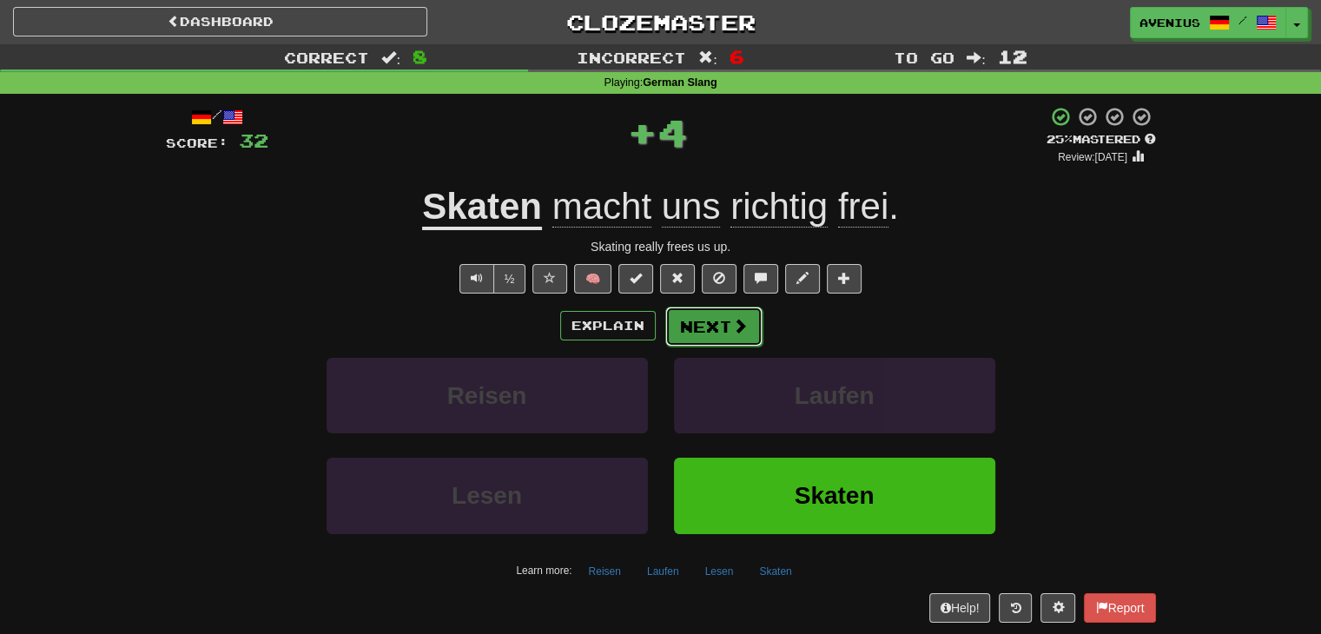
click at [706, 331] on button "Next" at bounding box center [713, 327] width 97 height 40
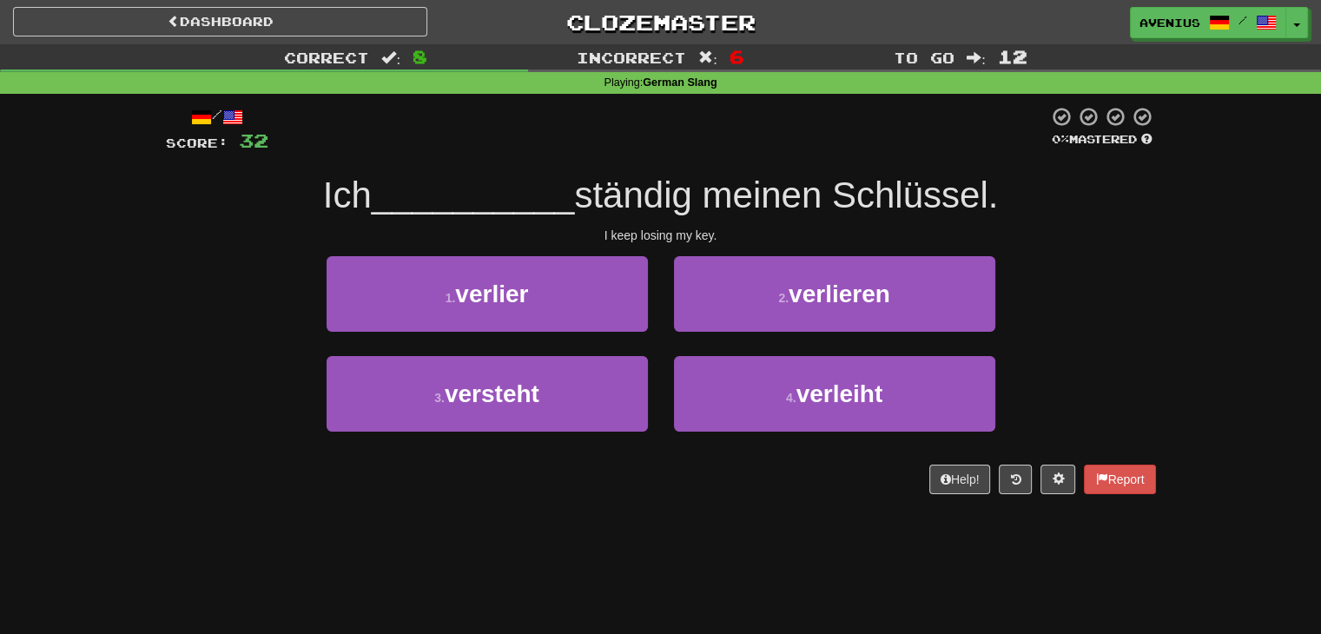
click at [653, 363] on div "3 . versteht" at bounding box center [486, 406] width 347 height 100
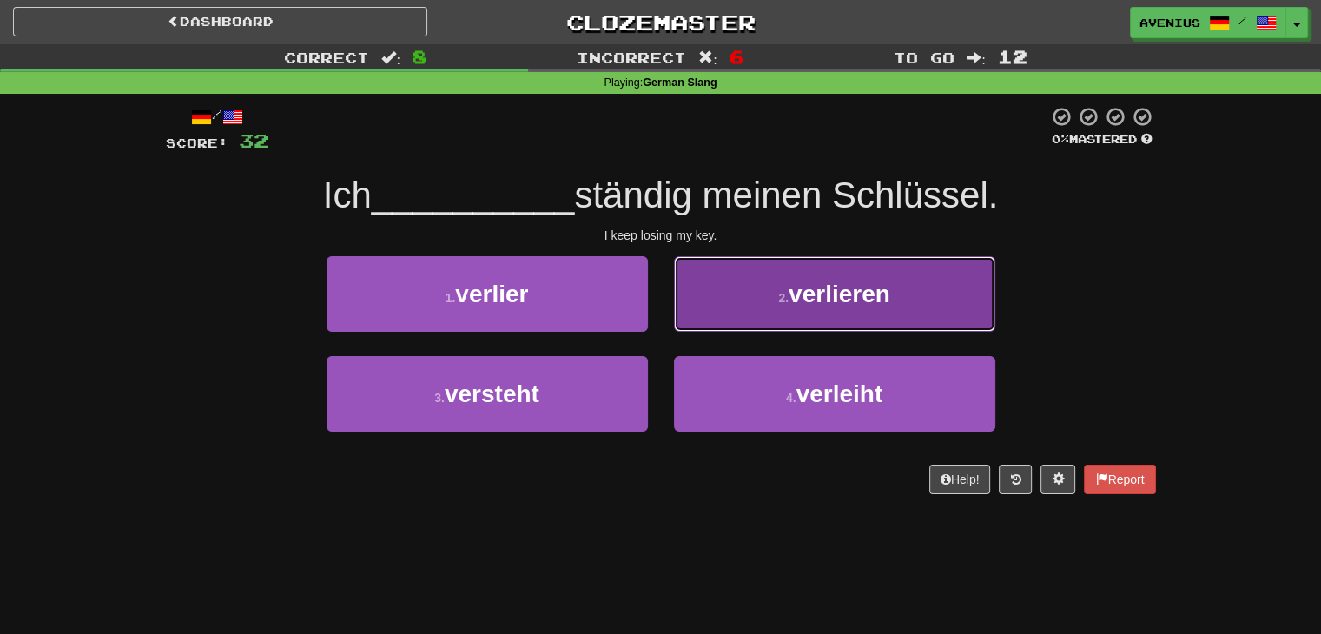
click at [722, 307] on button "2 . verlieren" at bounding box center [834, 294] width 321 height 76
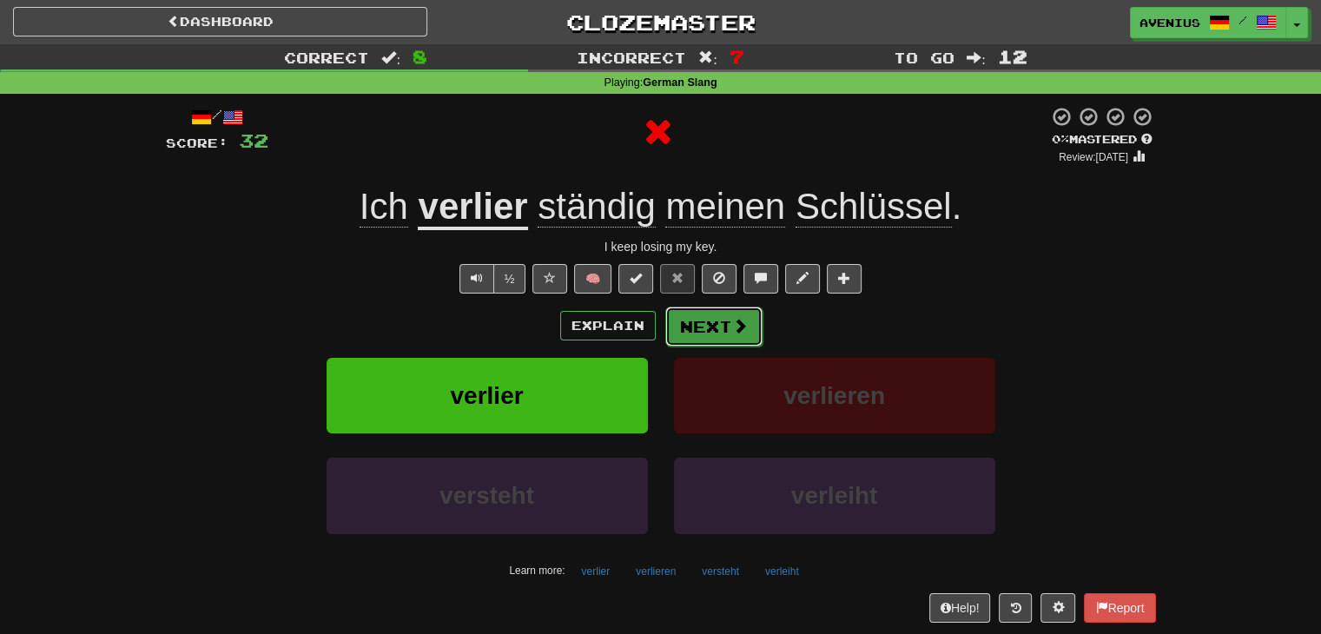
click at [705, 325] on button "Next" at bounding box center [713, 327] width 97 height 40
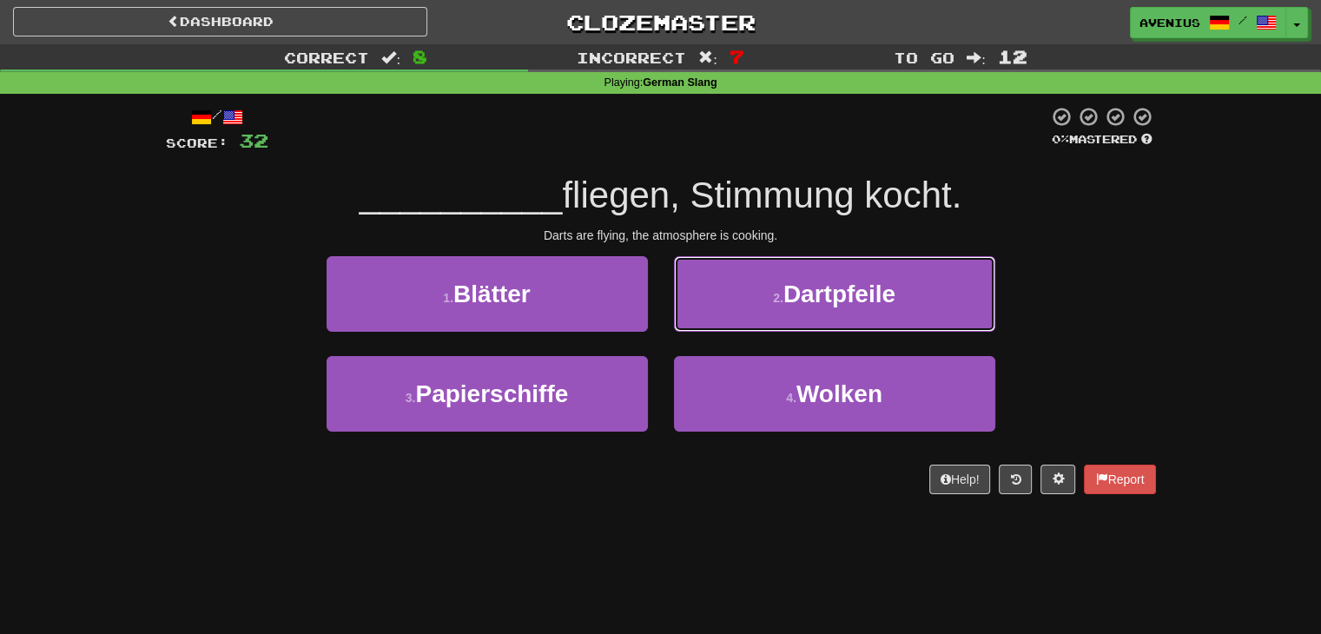
click at [739, 298] on button "2 . Dartpfeile" at bounding box center [834, 294] width 321 height 76
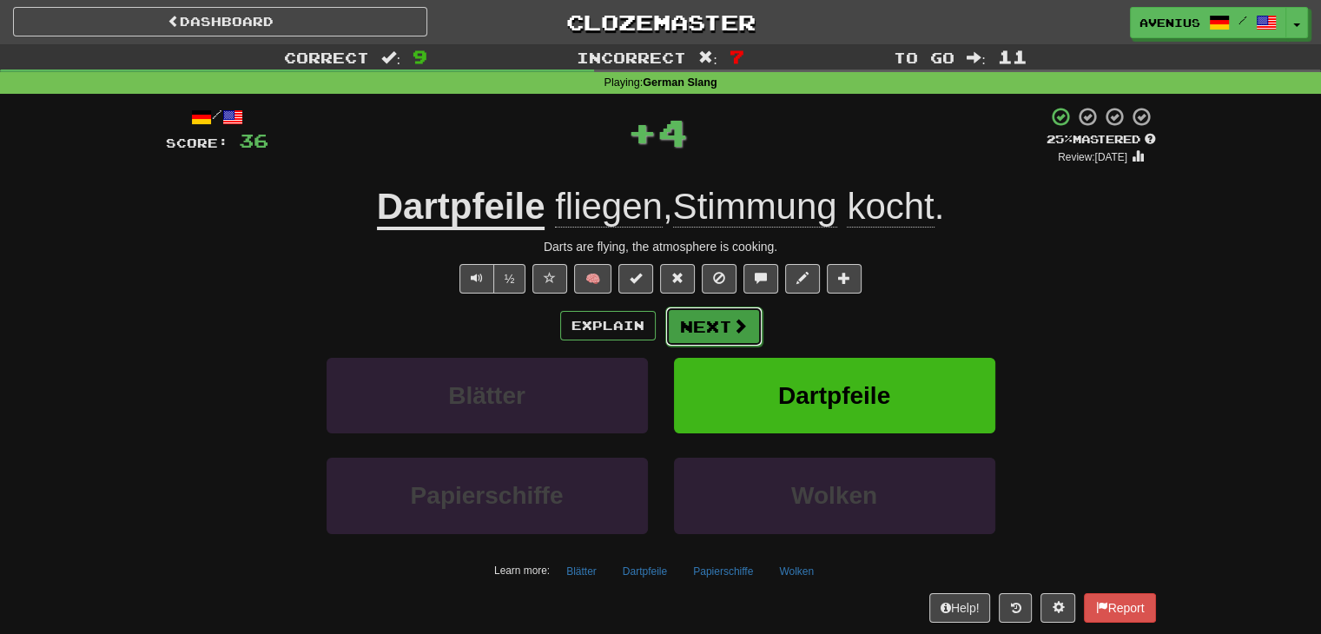
click at [727, 313] on button "Next" at bounding box center [713, 327] width 97 height 40
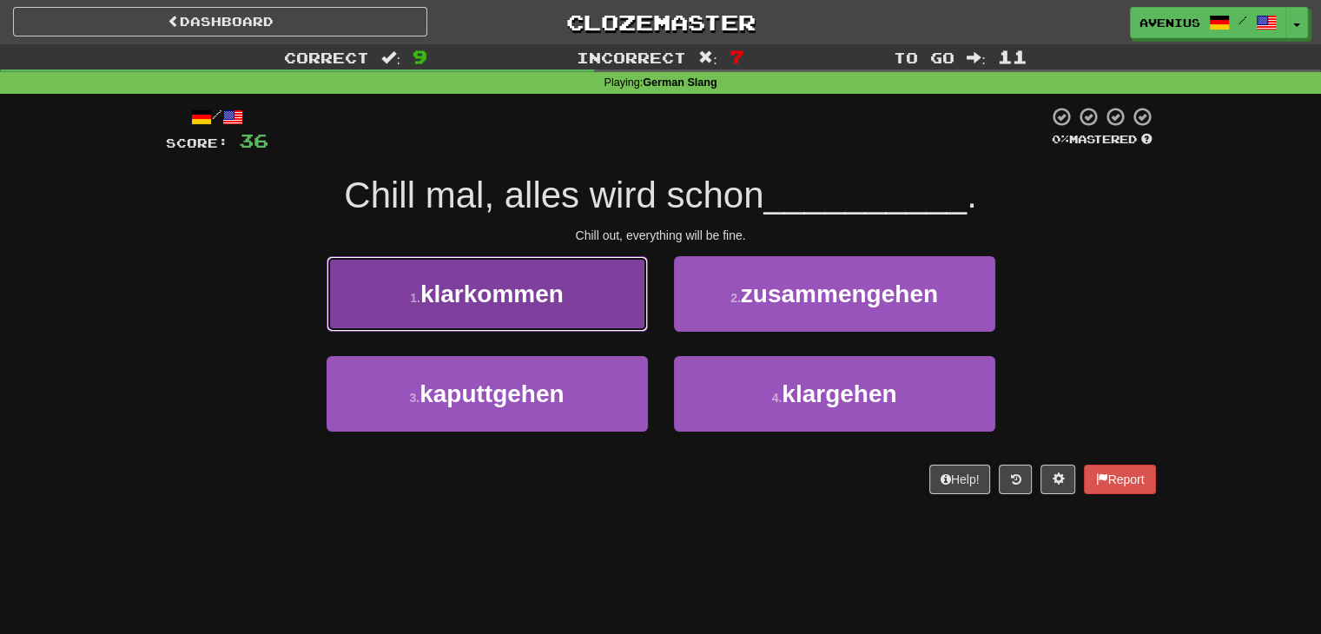
click at [617, 318] on button "1 . klarkommen" at bounding box center [487, 294] width 321 height 76
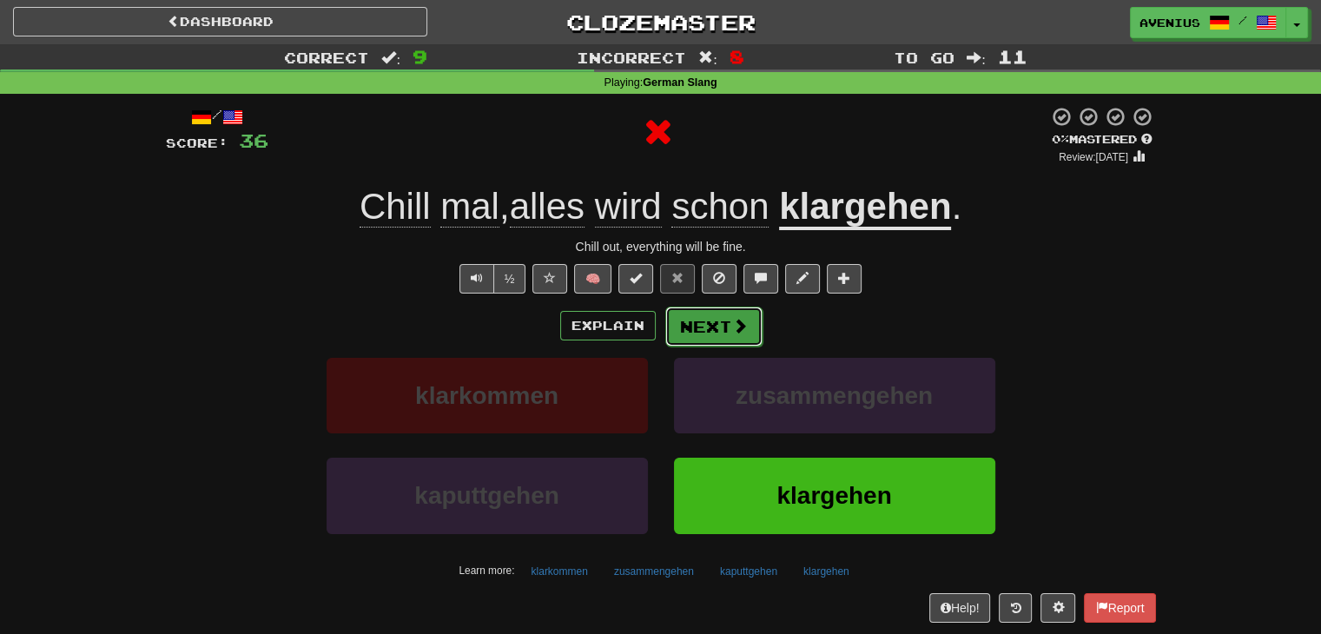
click at [696, 331] on button "Next" at bounding box center [713, 327] width 97 height 40
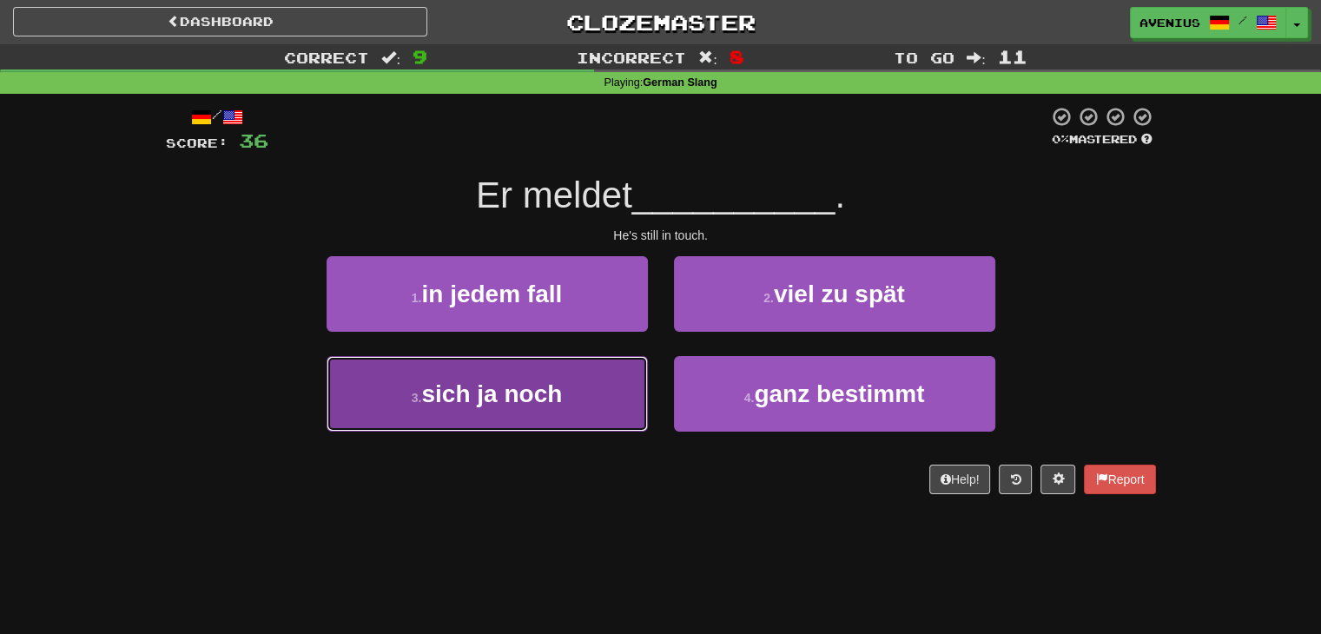
click at [561, 419] on button "3 . sich ja noch" at bounding box center [487, 394] width 321 height 76
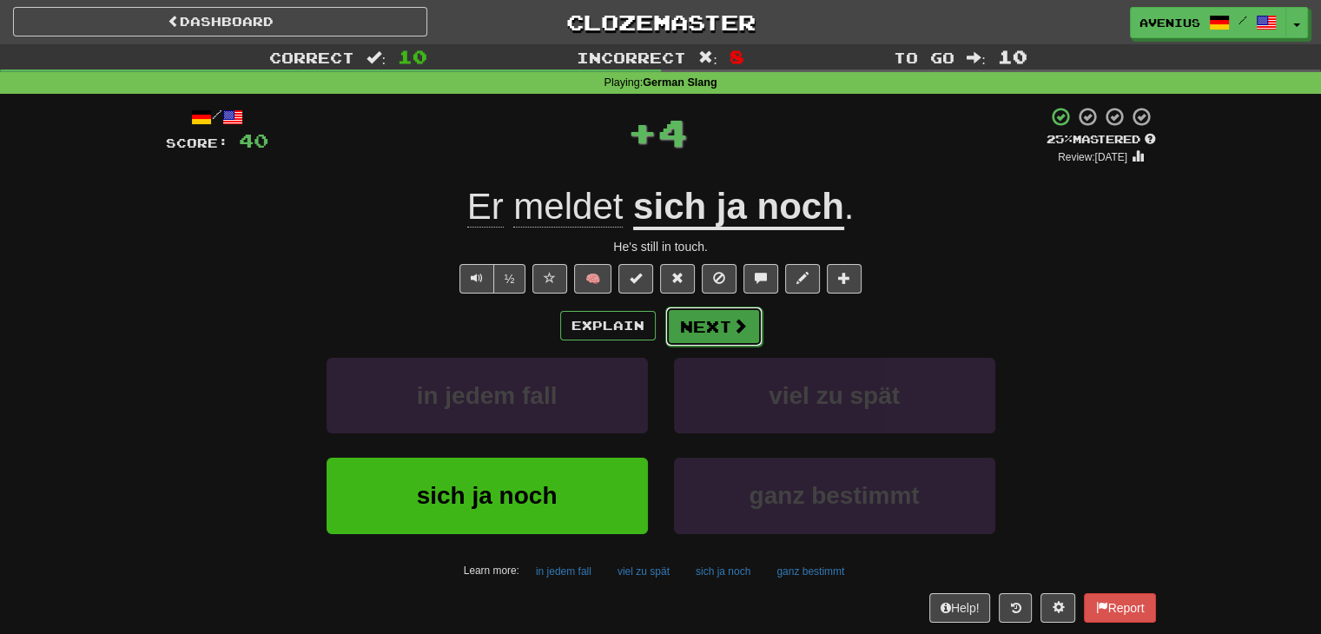
click at [690, 345] on button "Next" at bounding box center [713, 327] width 97 height 40
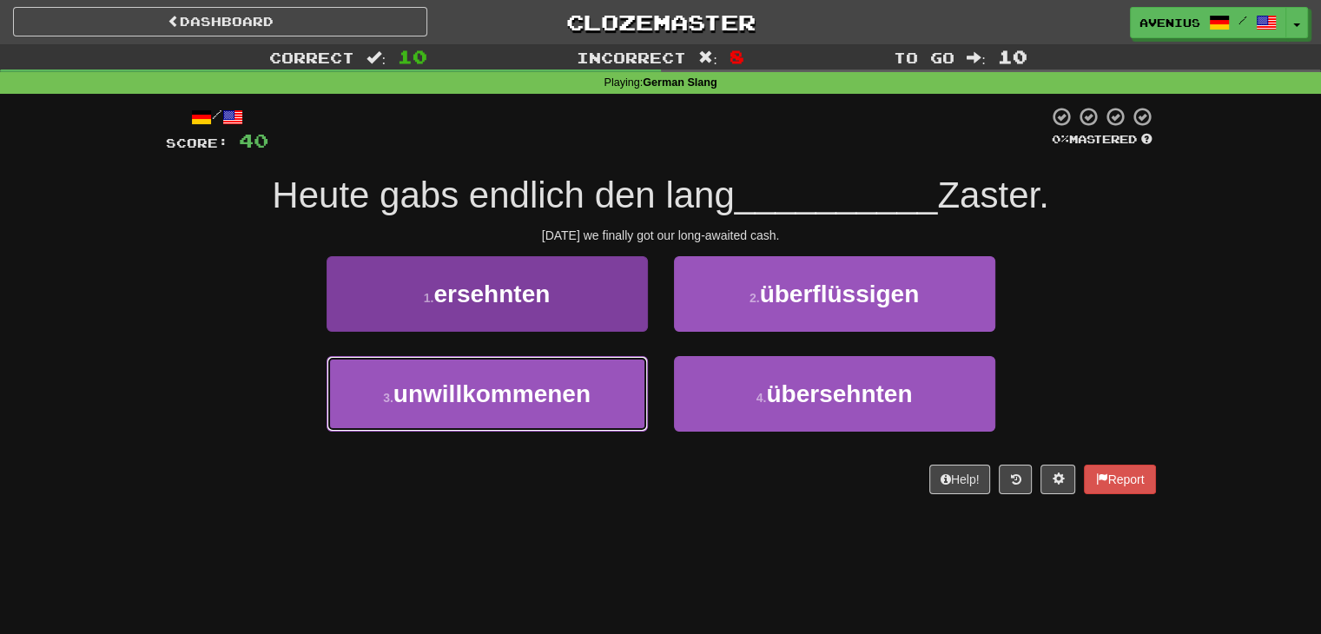
click at [610, 393] on button "3 . unwillkommenen" at bounding box center [487, 394] width 321 height 76
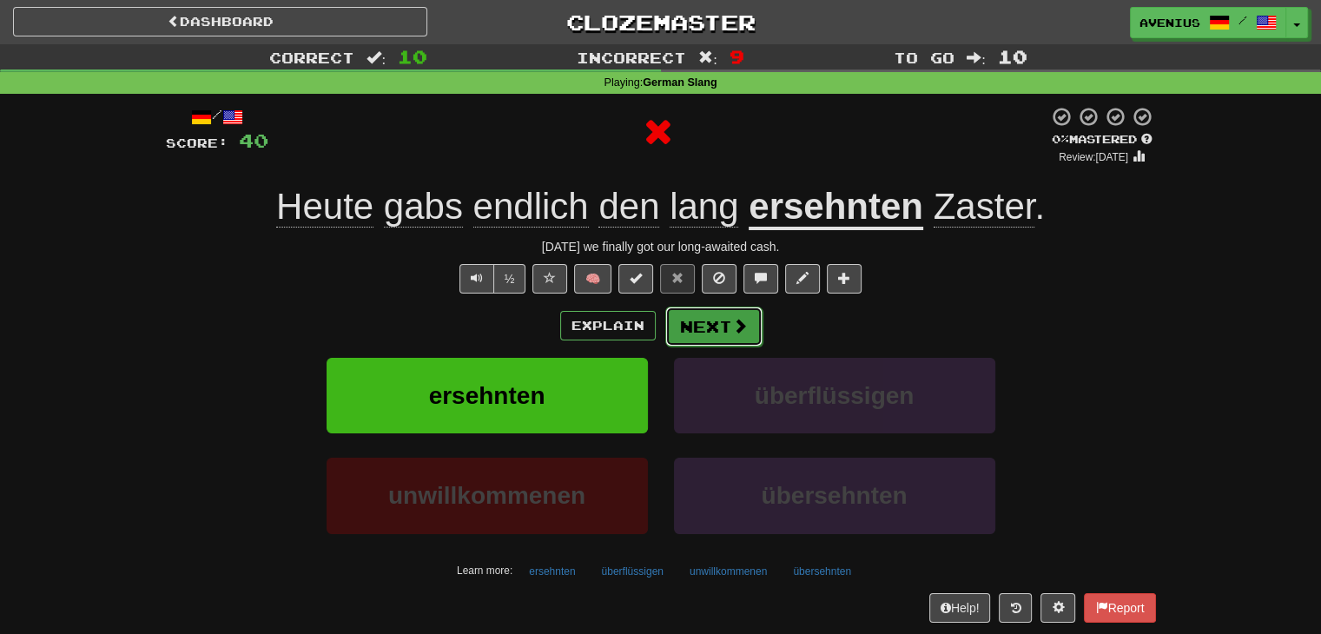
click at [696, 325] on button "Next" at bounding box center [713, 327] width 97 height 40
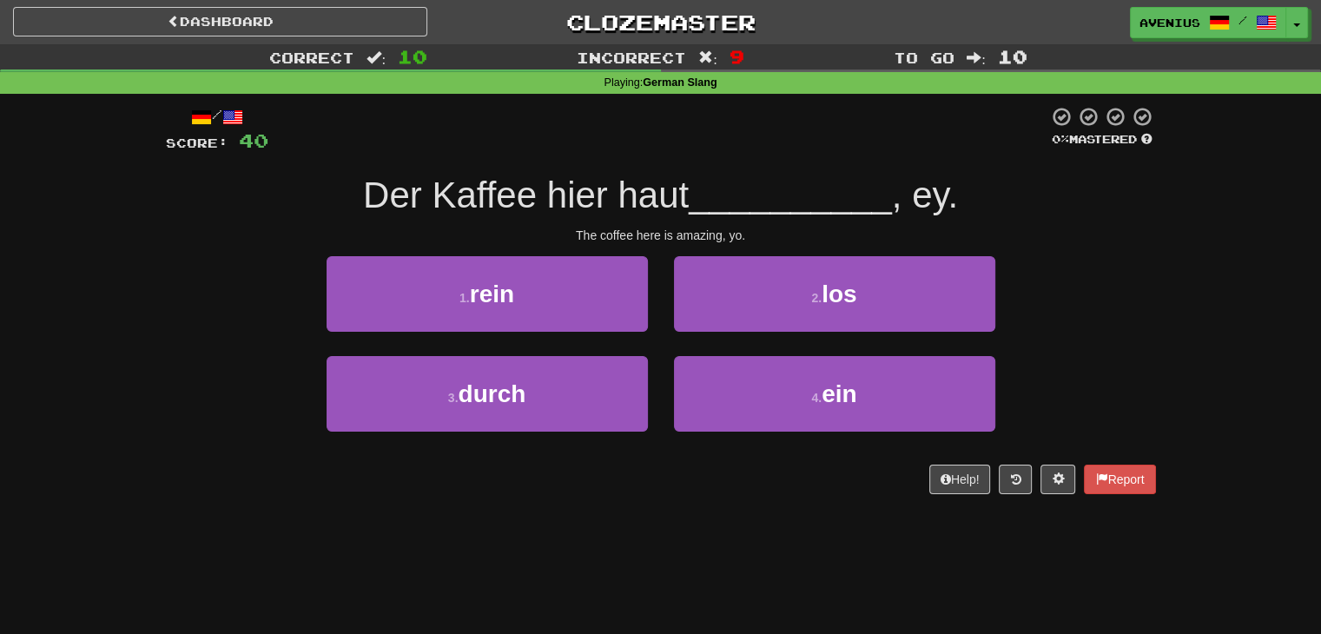
click at [663, 353] on div "2 . los" at bounding box center [834, 306] width 347 height 100
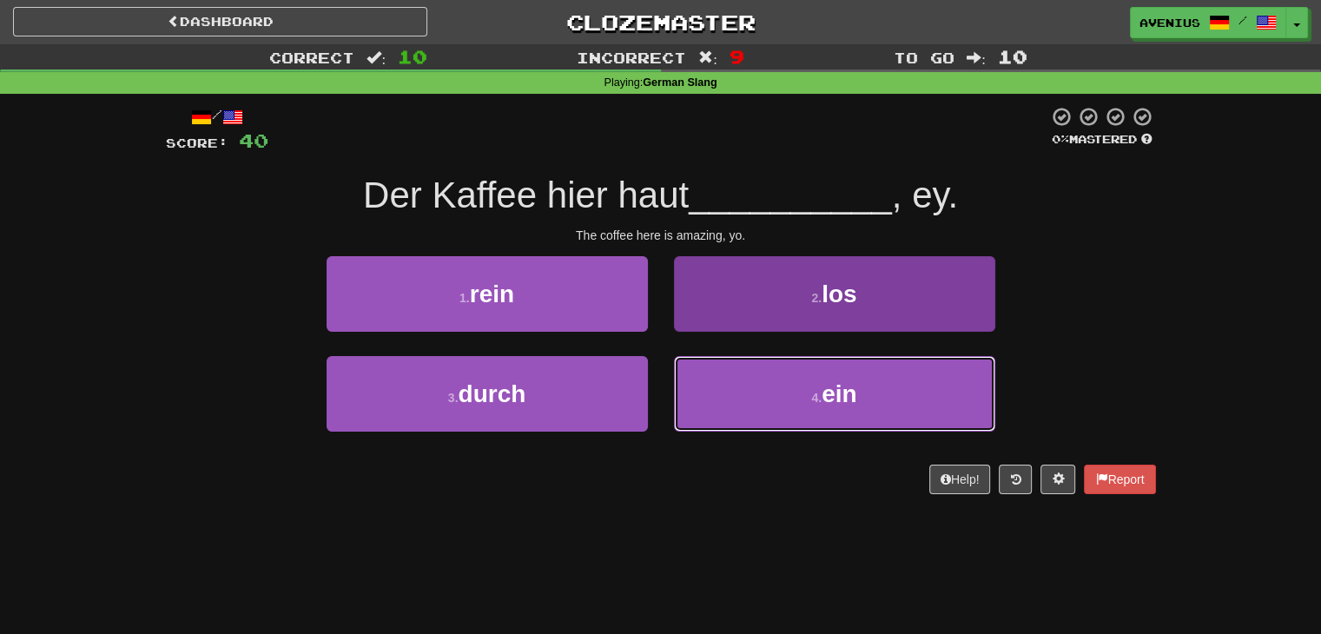
click at [702, 386] on button "4 . ein" at bounding box center [834, 394] width 321 height 76
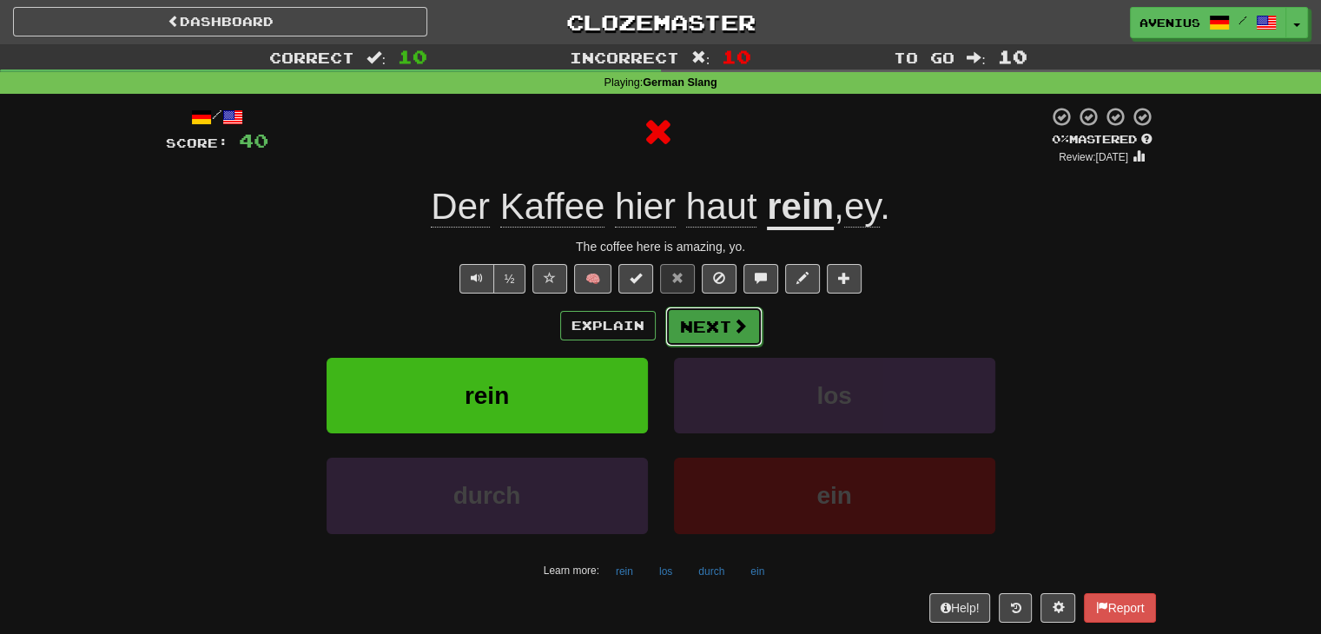
click at [688, 331] on button "Next" at bounding box center [713, 327] width 97 height 40
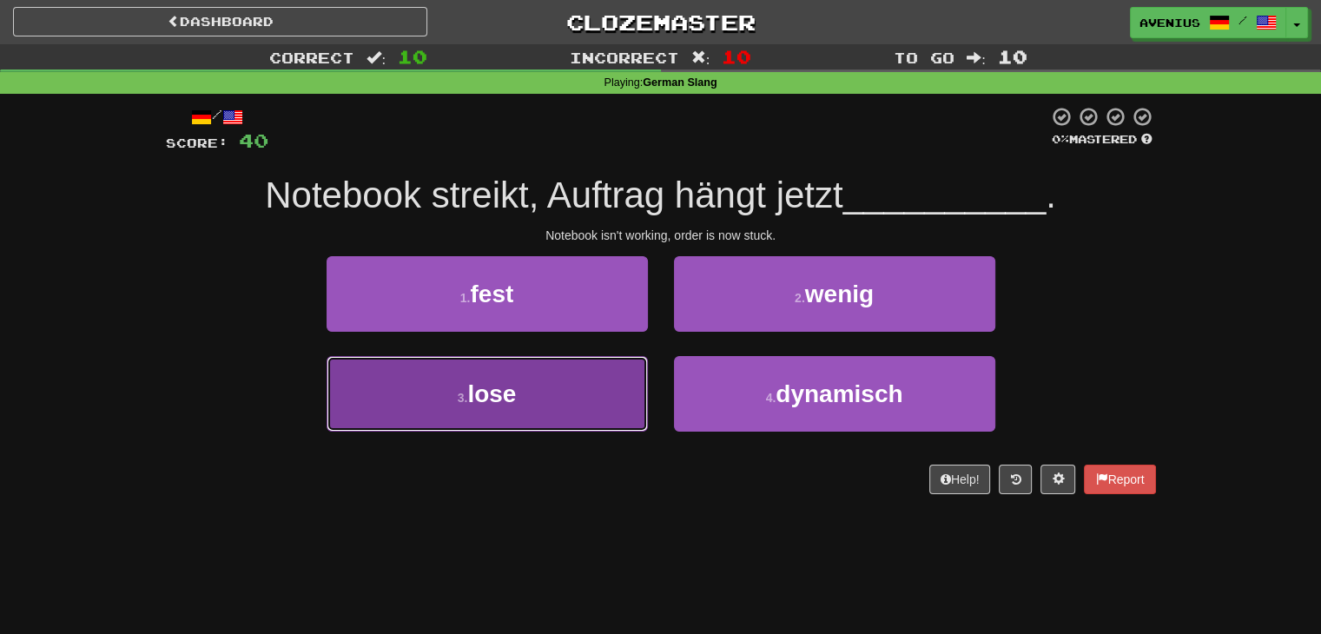
click at [604, 386] on button "3 . lose" at bounding box center [487, 394] width 321 height 76
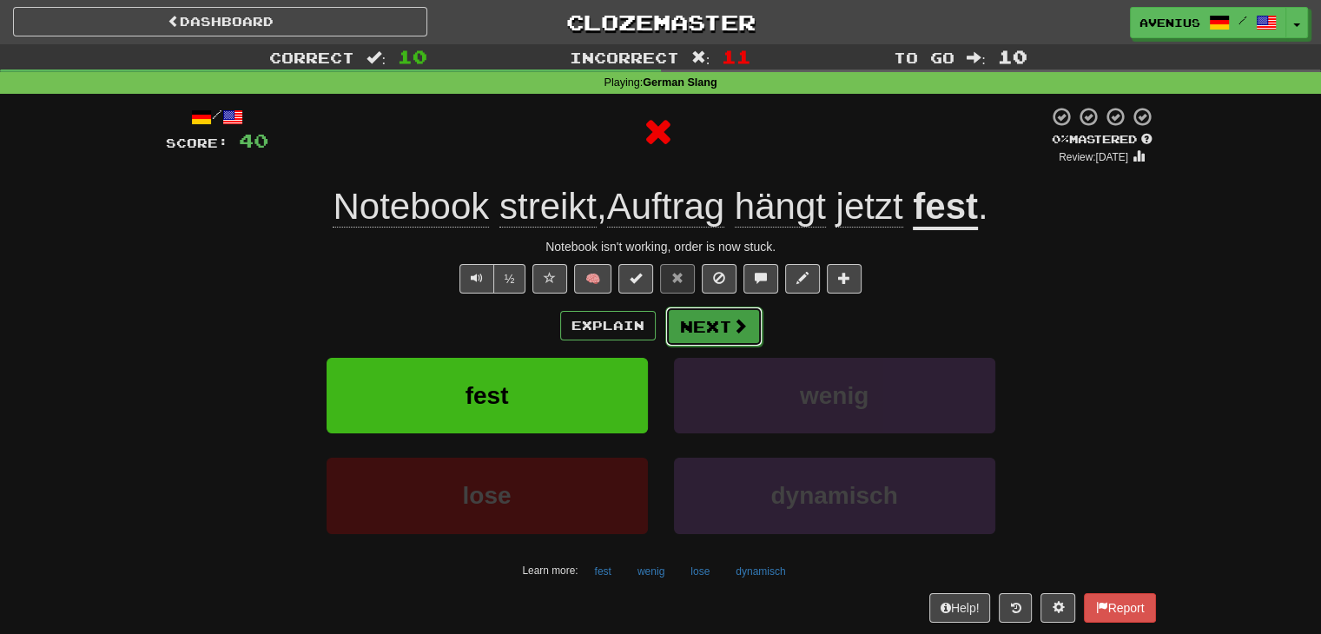
click at [689, 320] on button "Next" at bounding box center [713, 327] width 97 height 40
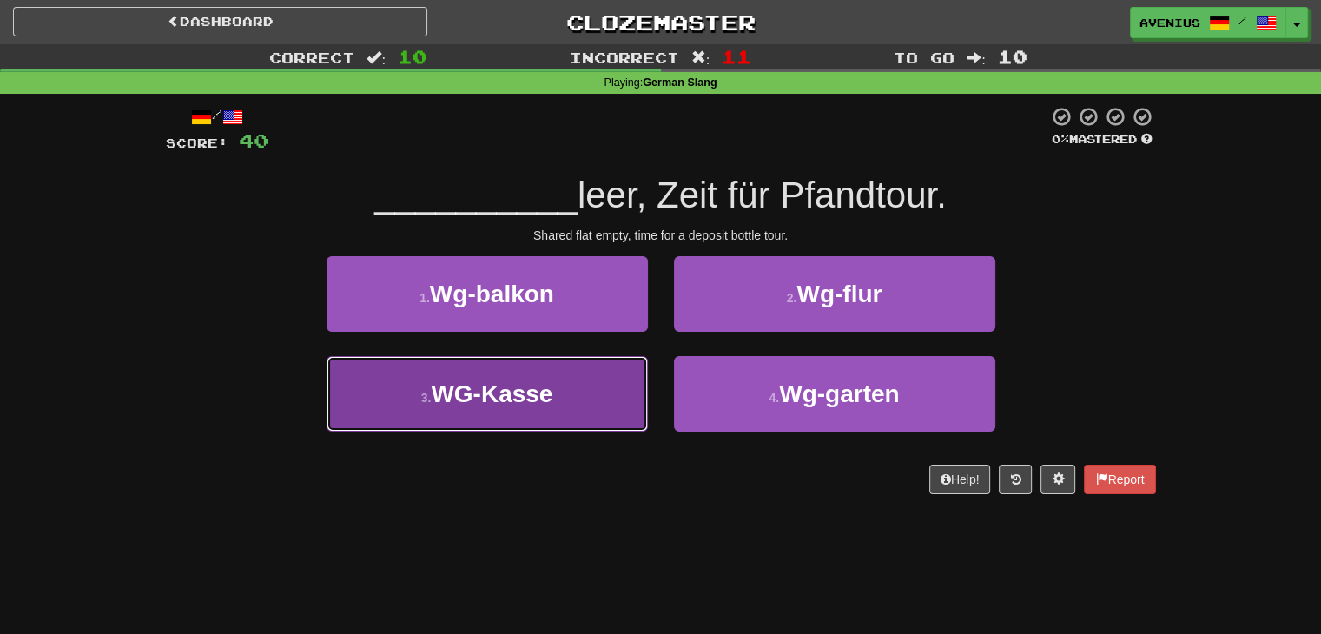
click at [615, 386] on button "3 . WG-Kasse" at bounding box center [487, 394] width 321 height 76
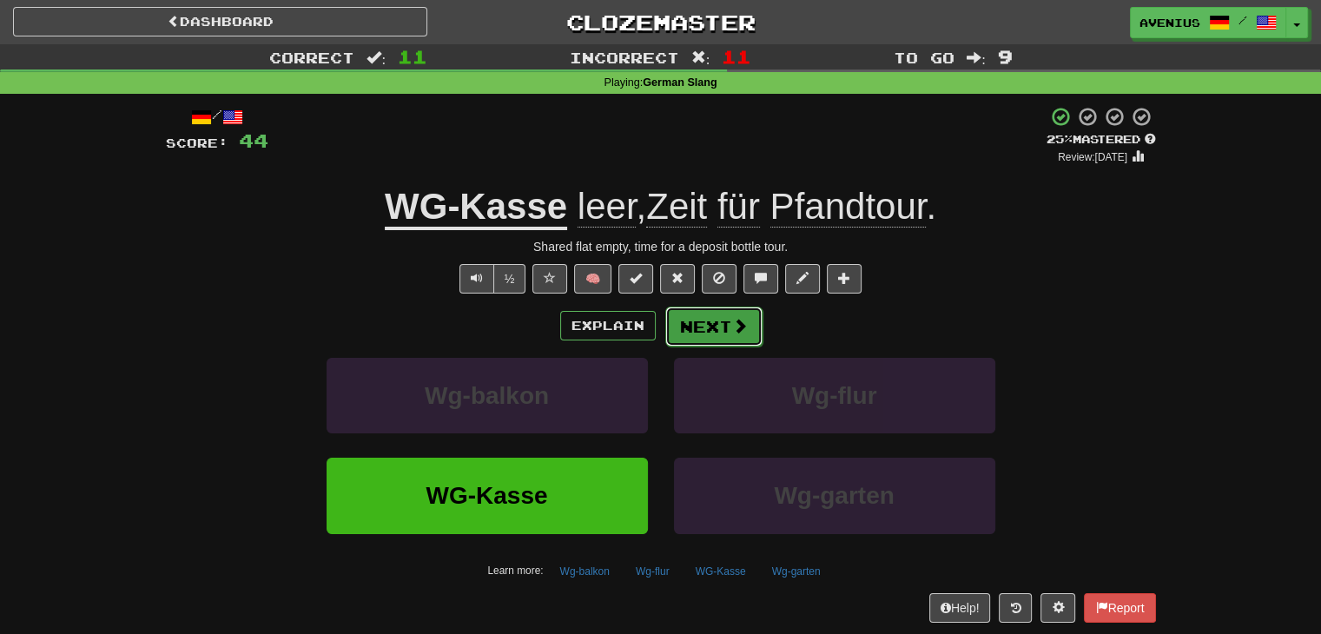
click at [702, 334] on button "Next" at bounding box center [713, 327] width 97 height 40
